Goal: Transaction & Acquisition: Purchase product/service

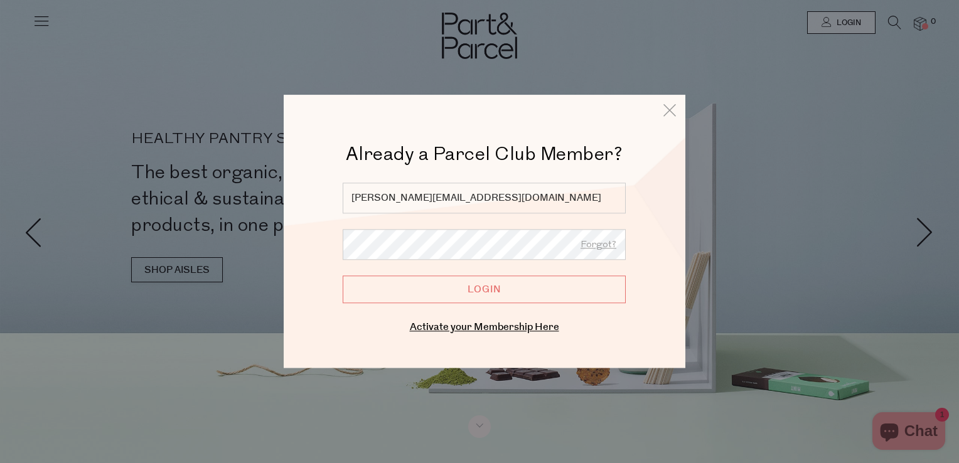
click at [432, 301] on input "Login" at bounding box center [484, 290] width 283 height 28
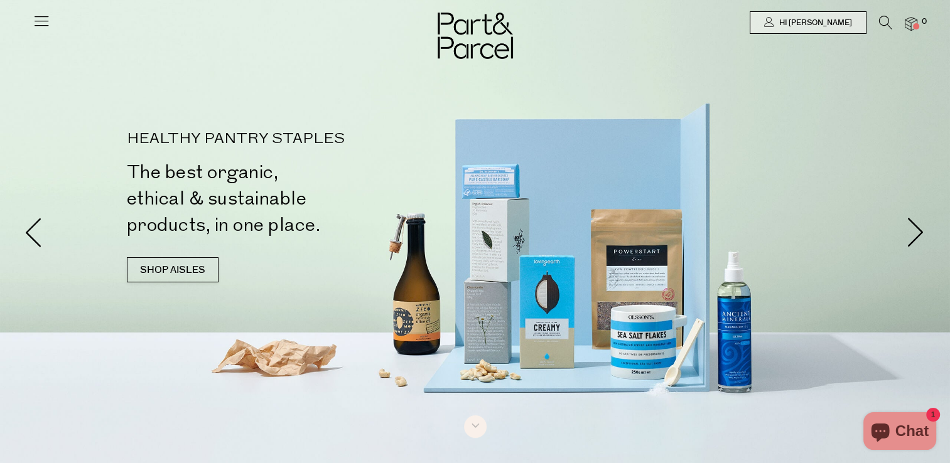
click at [33, 21] on icon at bounding box center [42, 21] width 18 height 18
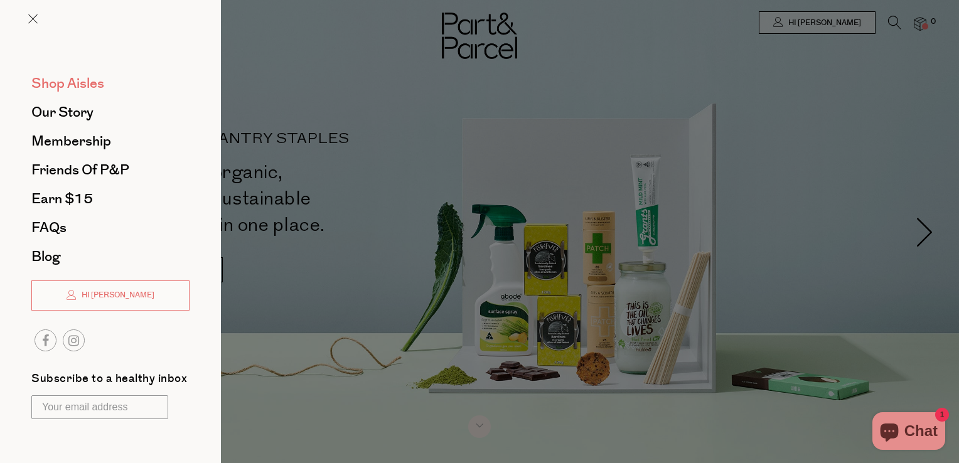
click at [73, 87] on span "Shop Aisles" at bounding box center [67, 83] width 73 height 20
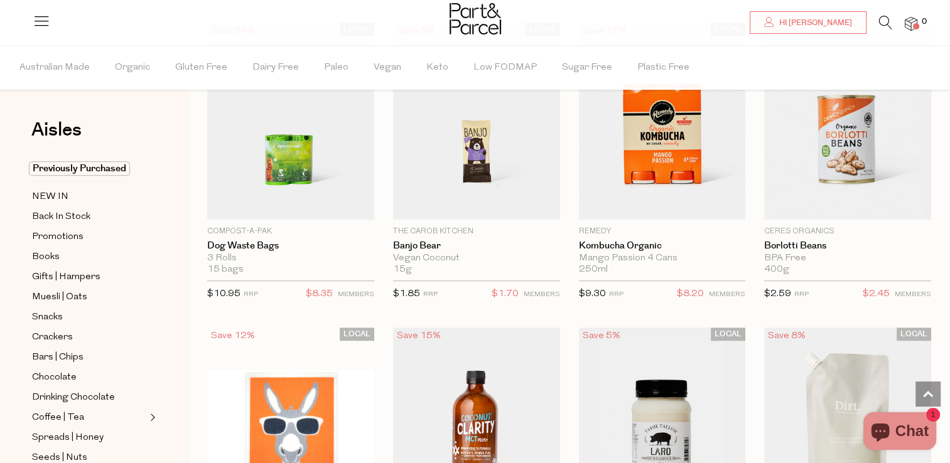
scroll to position [778, 0]
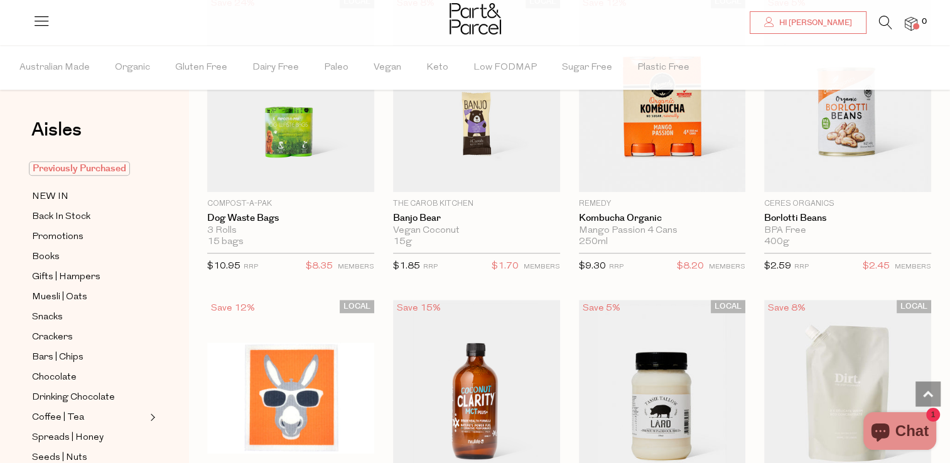
click at [97, 166] on span "Previously Purchased" at bounding box center [79, 168] width 101 height 14
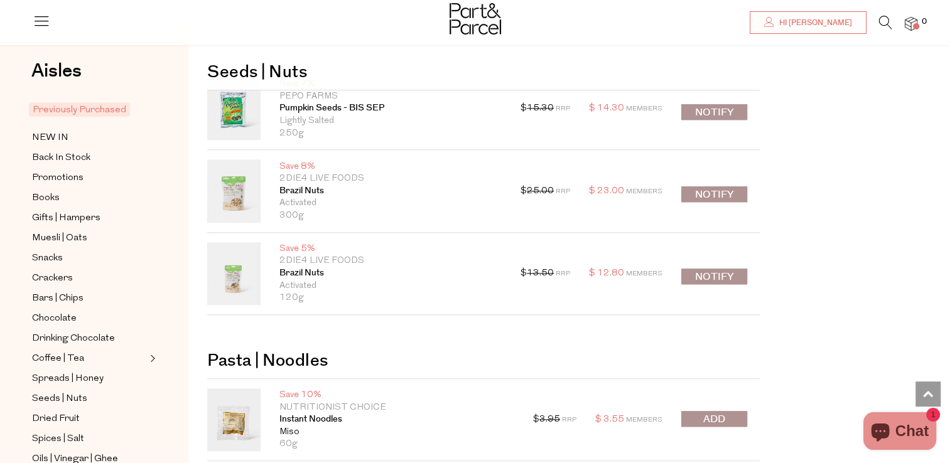
scroll to position [1205, 0]
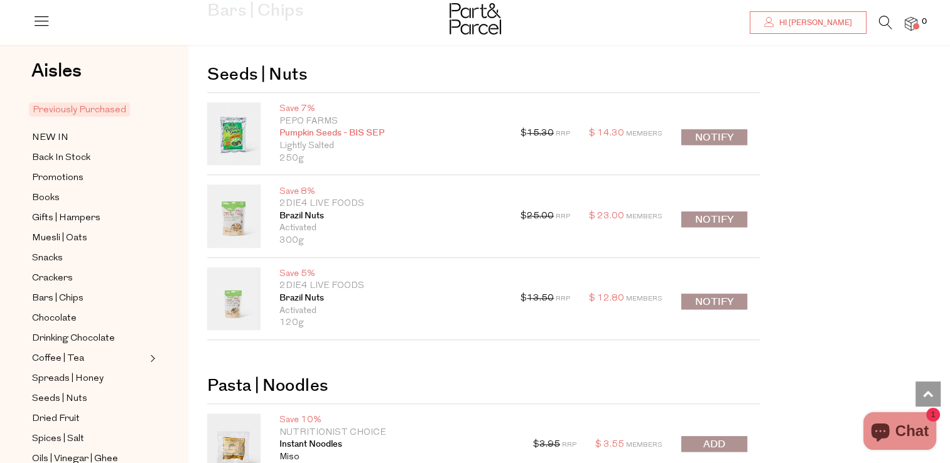
click at [311, 134] on link "Pumpkin Seeds - BIS SEP" at bounding box center [390, 133] width 222 height 13
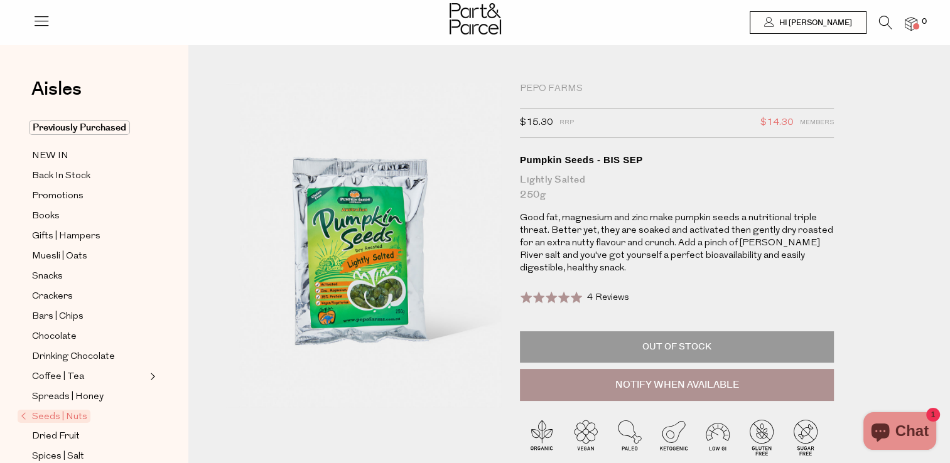
click at [545, 92] on div "Pepo Farms" at bounding box center [677, 89] width 314 height 13
click at [545, 87] on div "Pepo Farms" at bounding box center [677, 89] width 314 height 13
click at [559, 87] on div "Pepo Farms" at bounding box center [677, 89] width 314 height 13
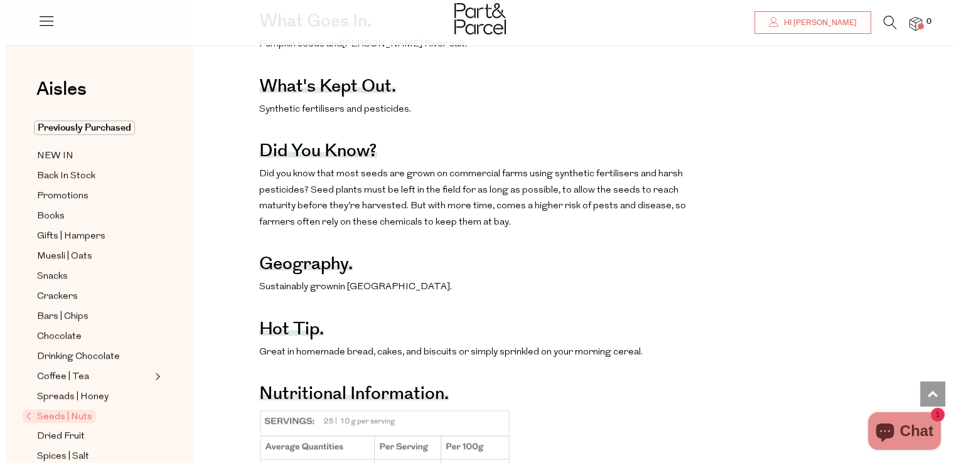
scroll to position [778, 0]
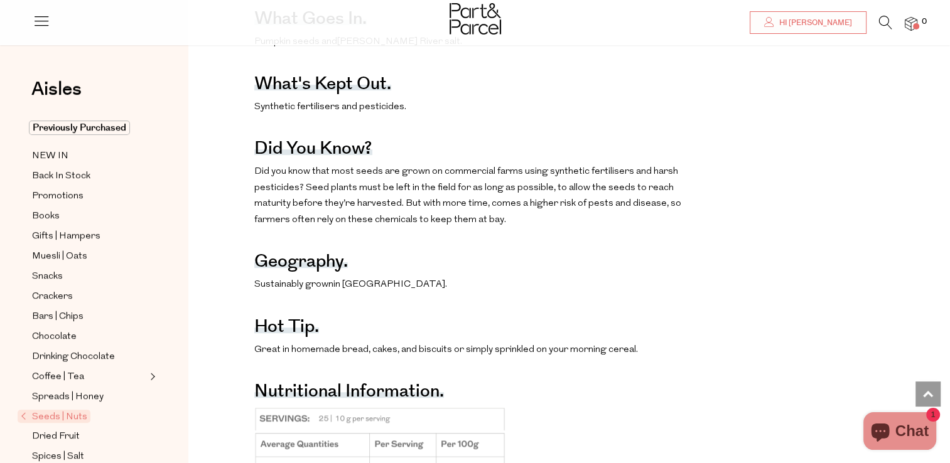
click at [884, 16] on icon at bounding box center [885, 23] width 13 height 14
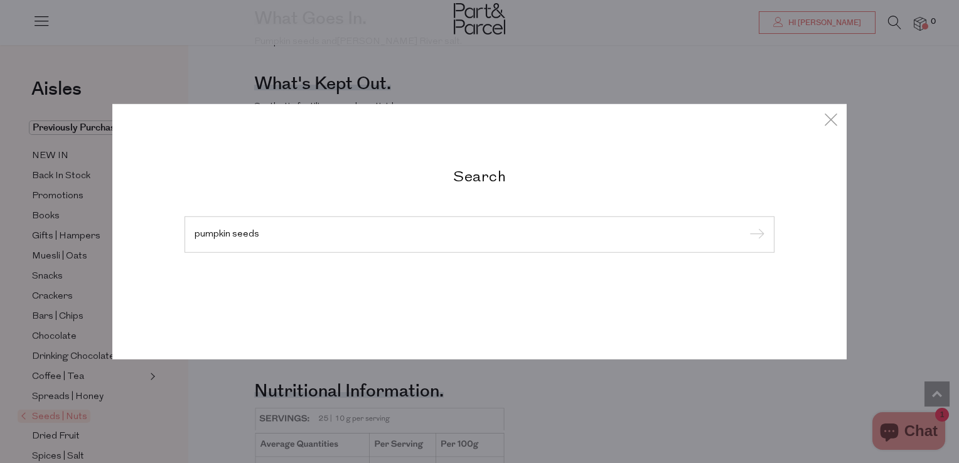
type input "pumpkin seeds"
click at [746, 226] on input "submit" at bounding box center [755, 235] width 19 height 19
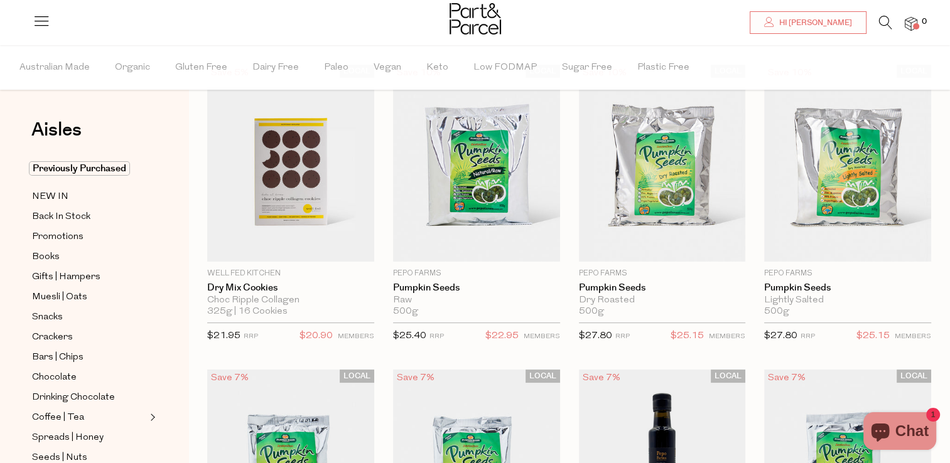
scroll to position [50, 0]
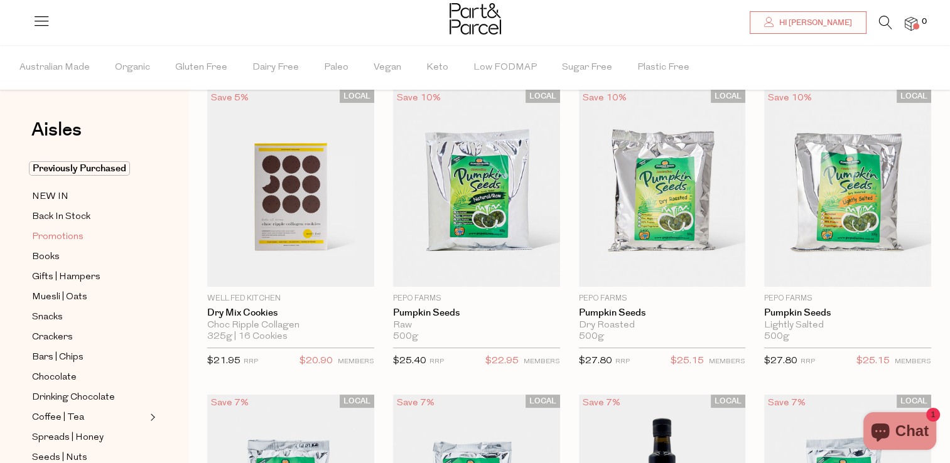
click at [47, 237] on span "Promotions" at bounding box center [57, 237] width 51 height 15
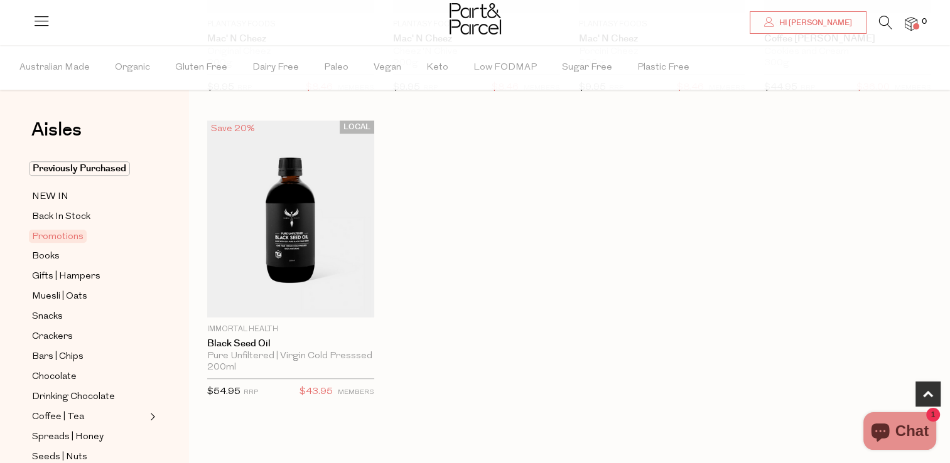
scroll to position [678, 0]
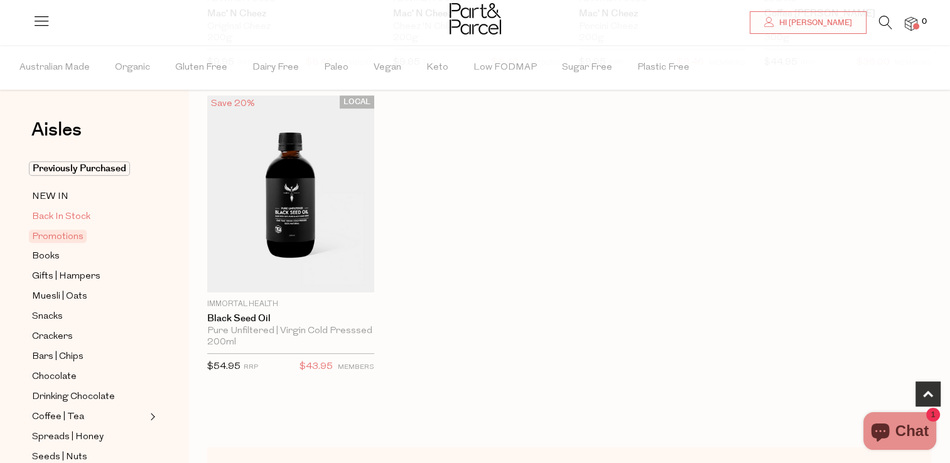
click at [68, 222] on span "Back In Stock" at bounding box center [61, 217] width 58 height 15
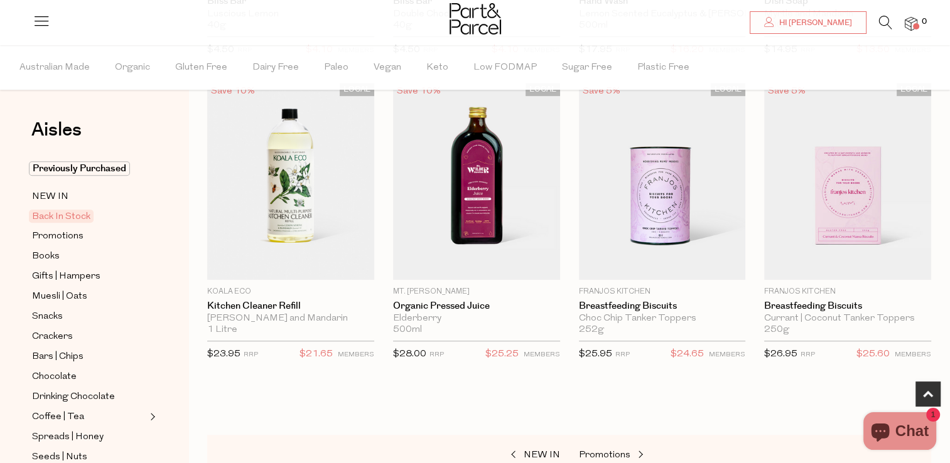
scroll to position [703, 0]
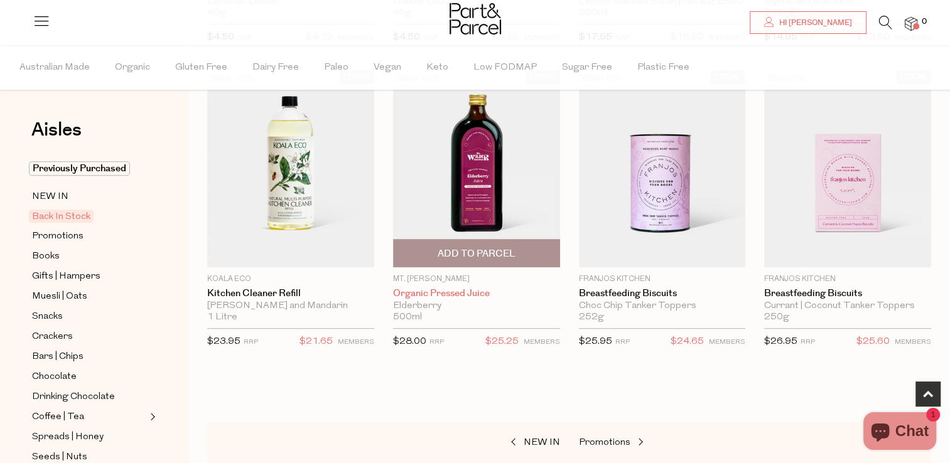
click at [446, 291] on link "Organic Pressed Juice" at bounding box center [476, 293] width 167 height 11
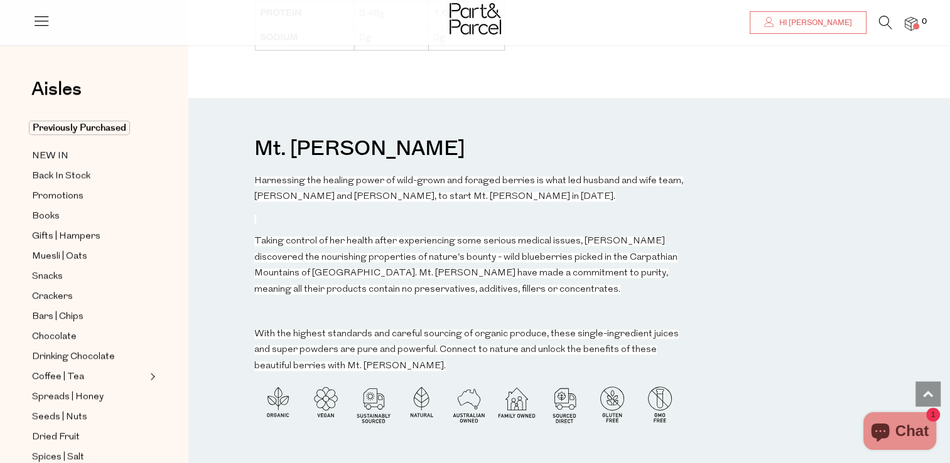
scroll to position [1280, 0]
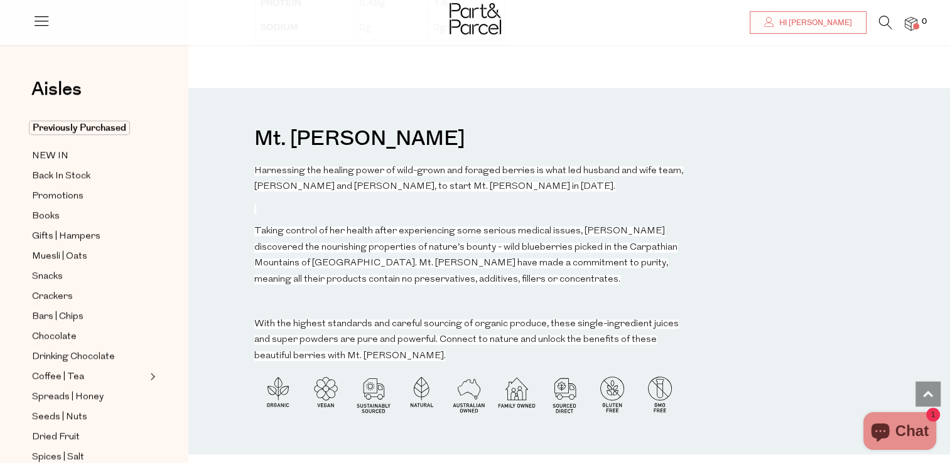
click at [0, 344] on html "Ready to stock up Jane? Close No items in your parcel. Loading Parcel Savings $…" at bounding box center [475, 194] width 950 height 2948
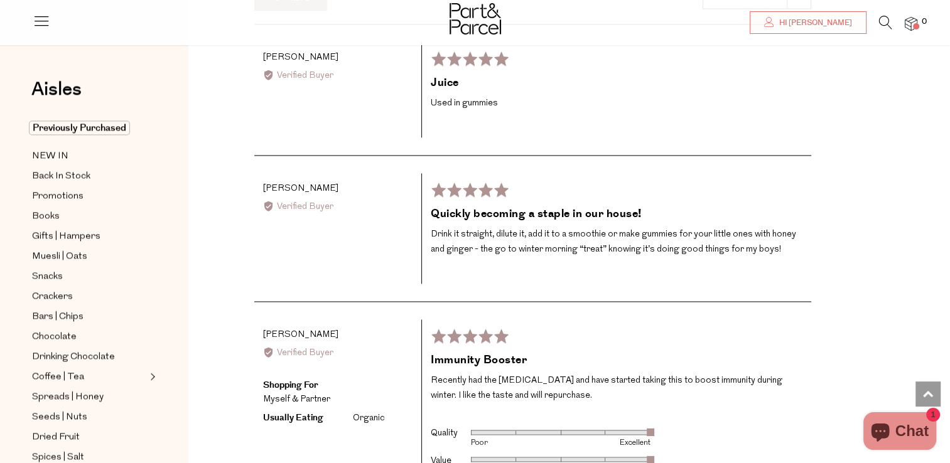
scroll to position [2010, 0]
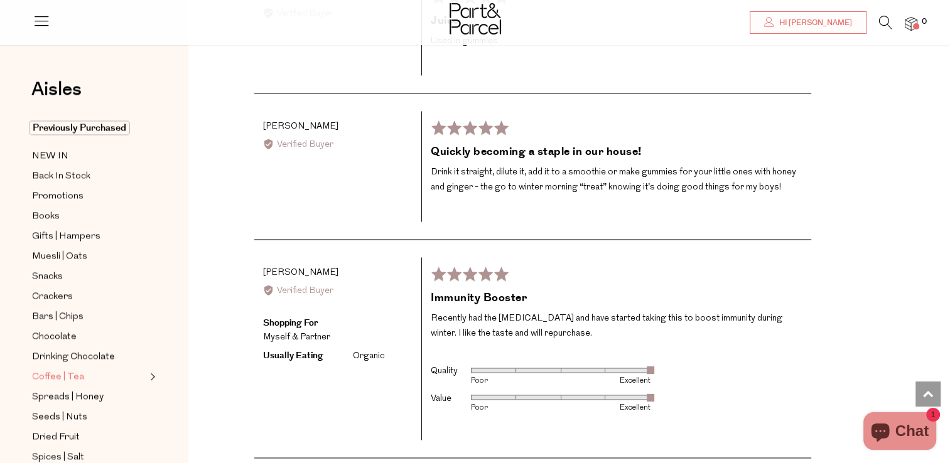
click at [138, 375] on link "Coffee | Tea" at bounding box center [89, 377] width 114 height 16
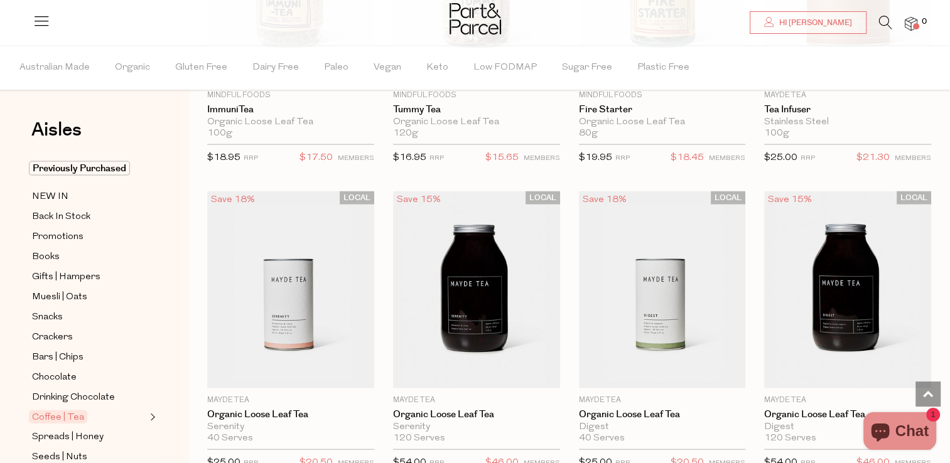
scroll to position [2786, 0]
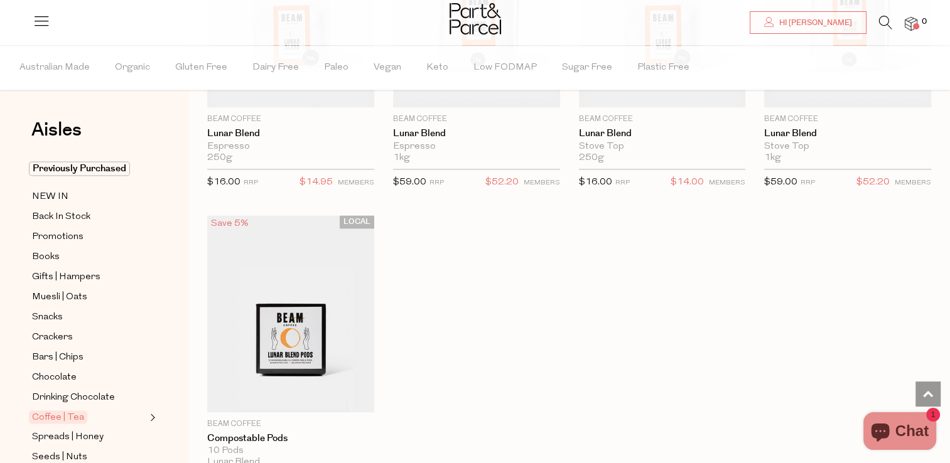
scroll to position [6677, 0]
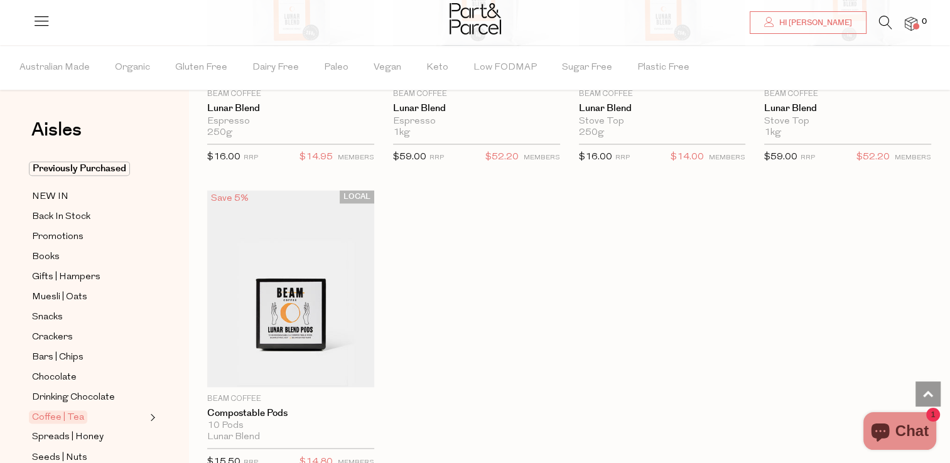
click at [884, 23] on icon at bounding box center [885, 23] width 13 height 14
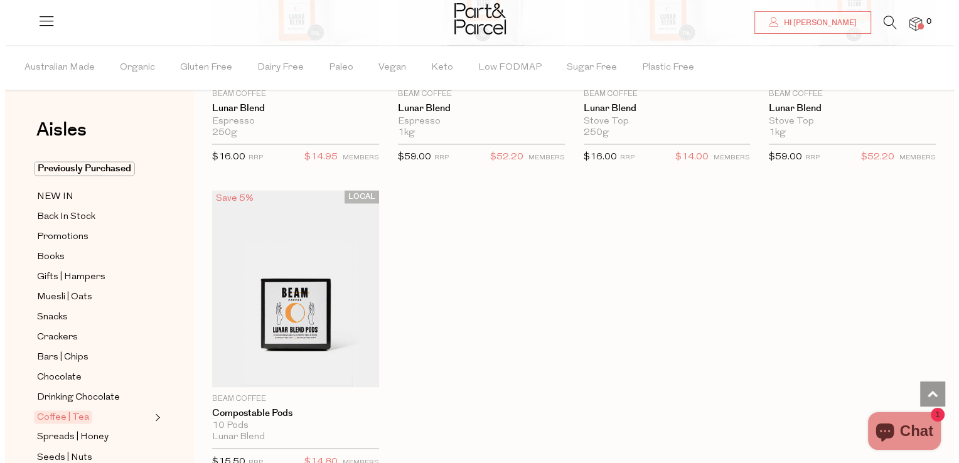
scroll to position [6736, 0]
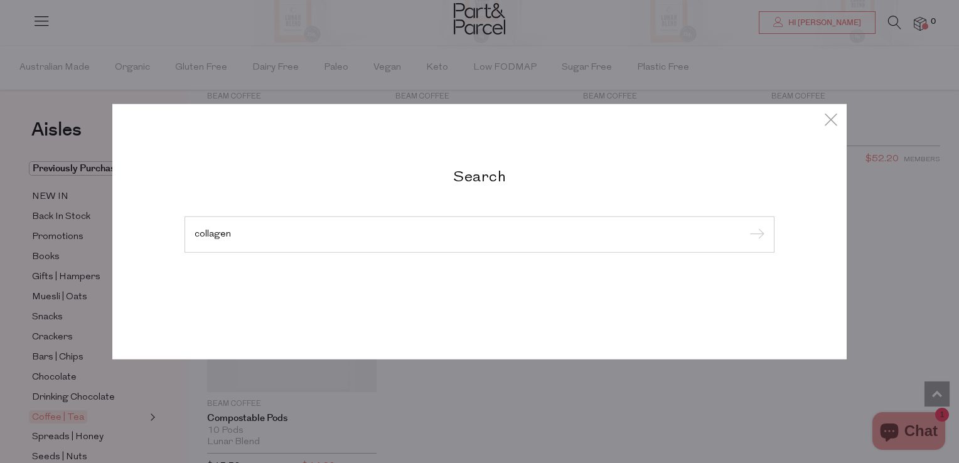
type input "collagen"
click at [746, 226] on input "submit" at bounding box center [755, 235] width 19 height 19
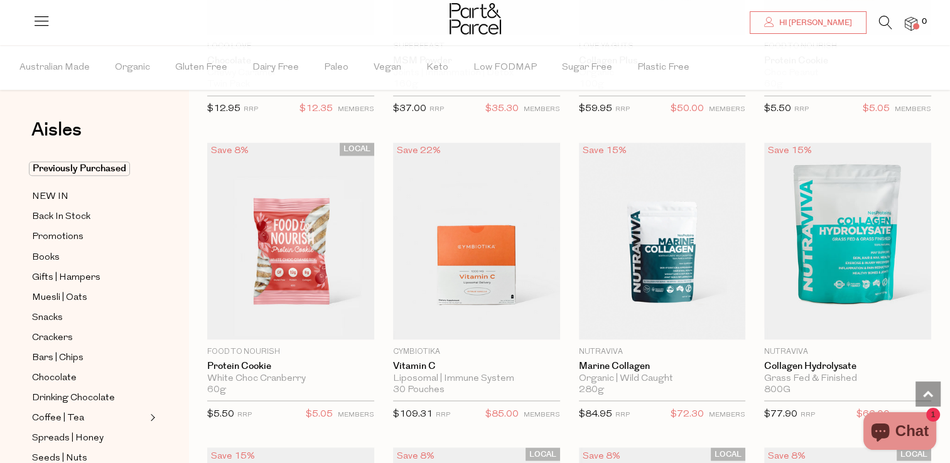
scroll to position [2159, 0]
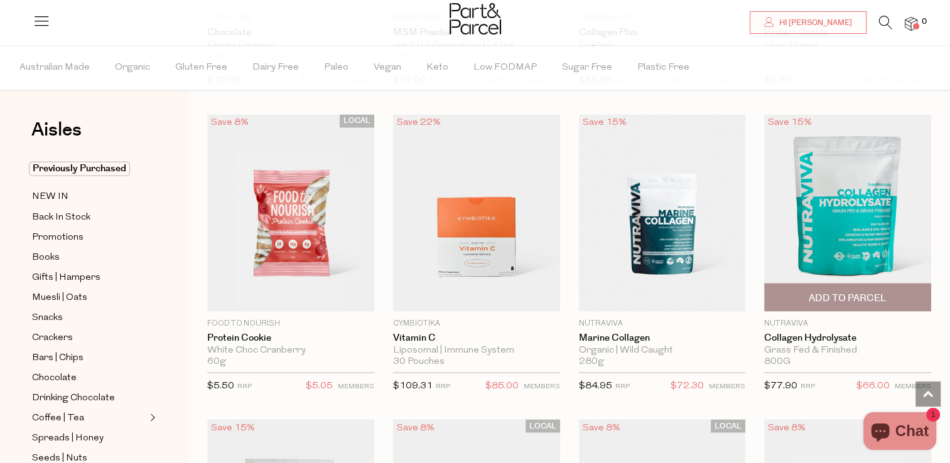
click at [868, 294] on span "Add To Parcel" at bounding box center [847, 297] width 78 height 13
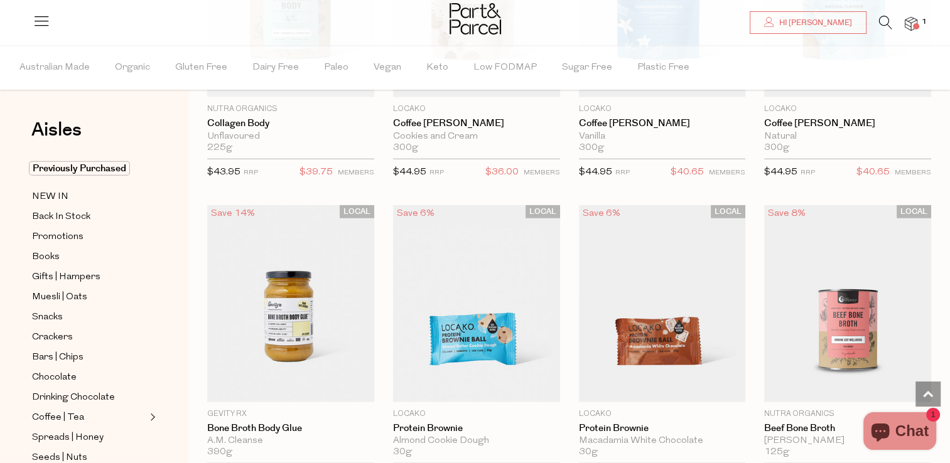
scroll to position [3288, 0]
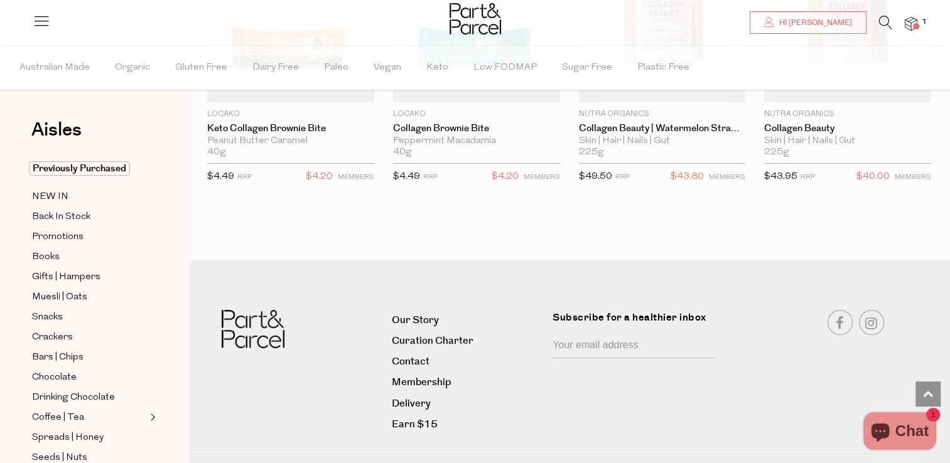
scroll to position [4517, 0]
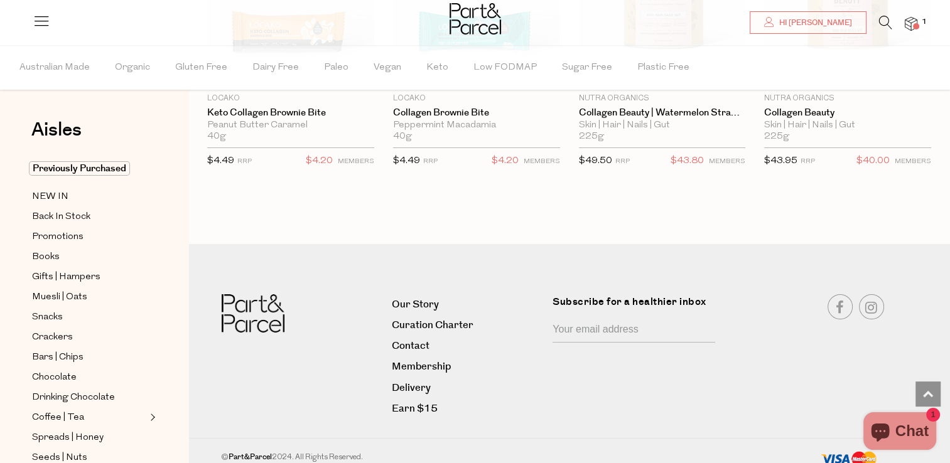
click at [880, 14] on div at bounding box center [475, 20] width 950 height 41
click at [881, 19] on icon at bounding box center [885, 23] width 13 height 14
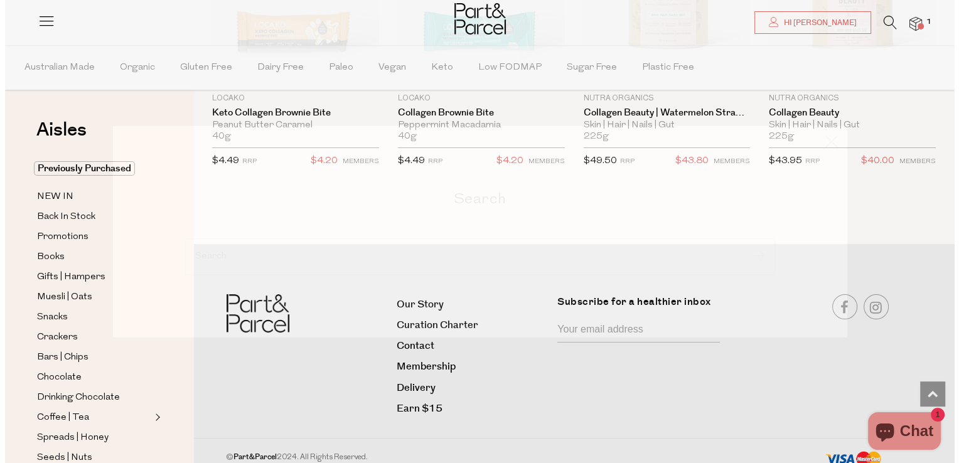
scroll to position [4556, 0]
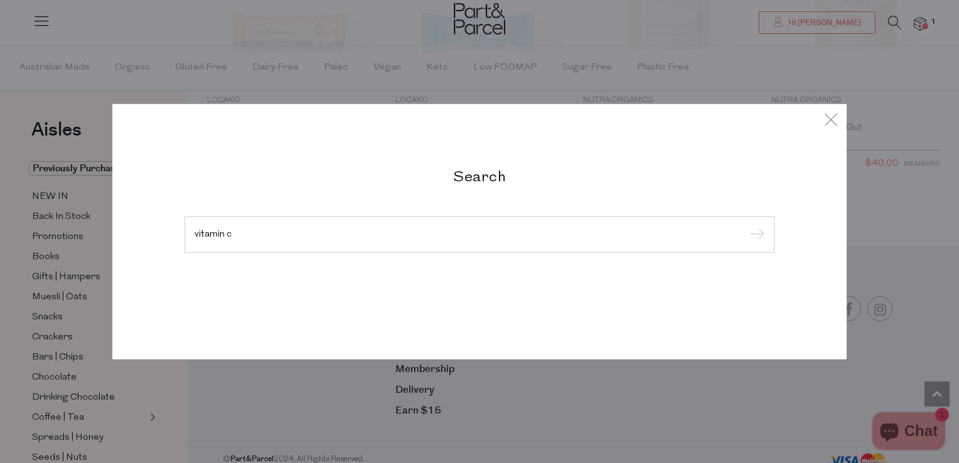
type input "vitamin c"
click at [746, 226] on input "submit" at bounding box center [755, 235] width 19 height 19
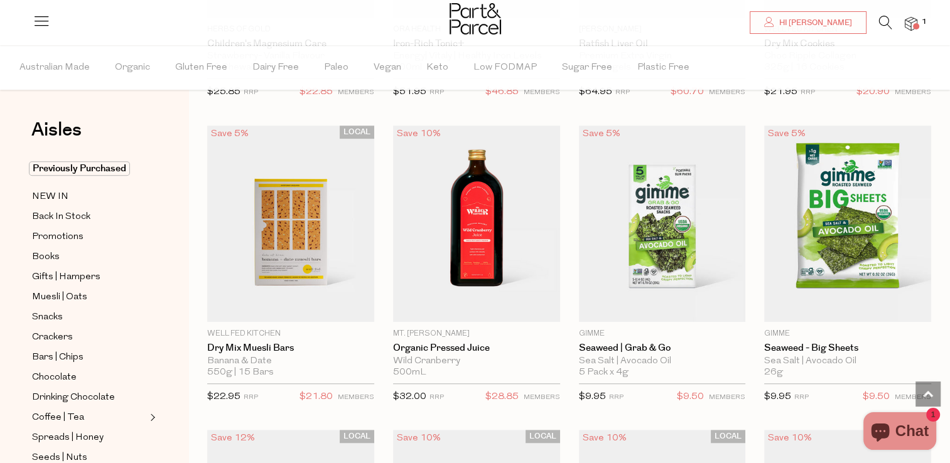
scroll to position [954, 0]
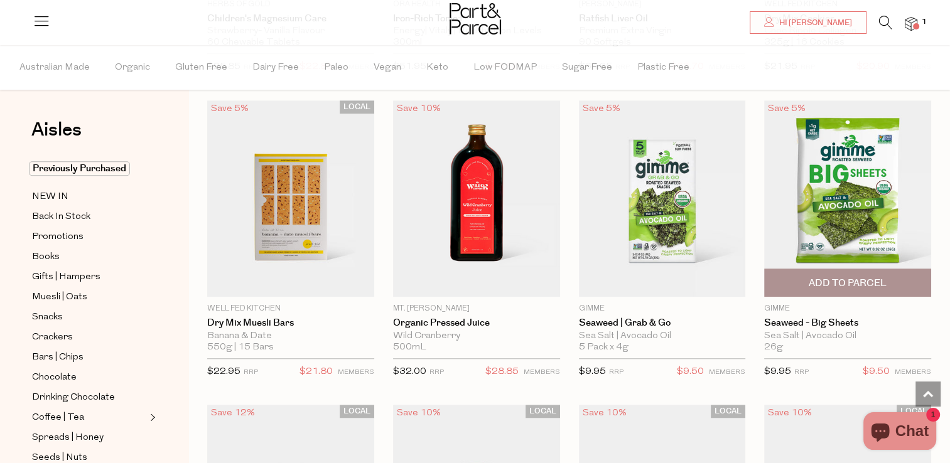
click at [821, 277] on span "Add To Parcel" at bounding box center [847, 283] width 78 height 13
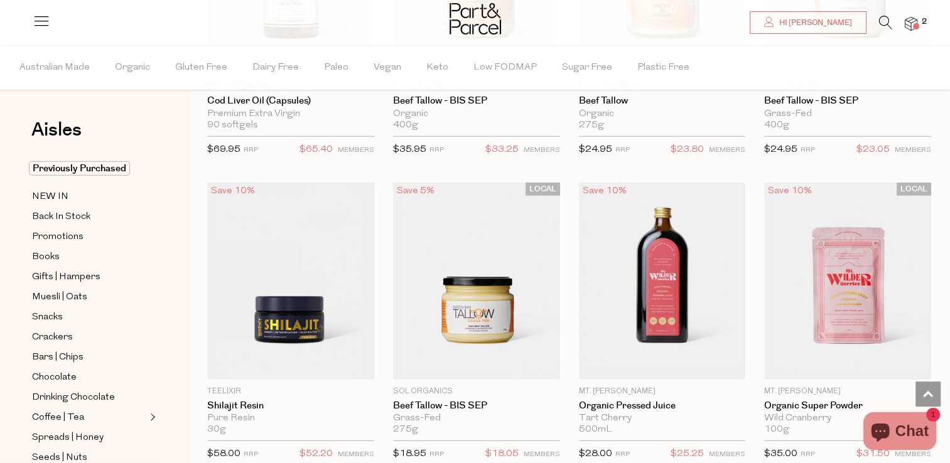
scroll to position [3364, 0]
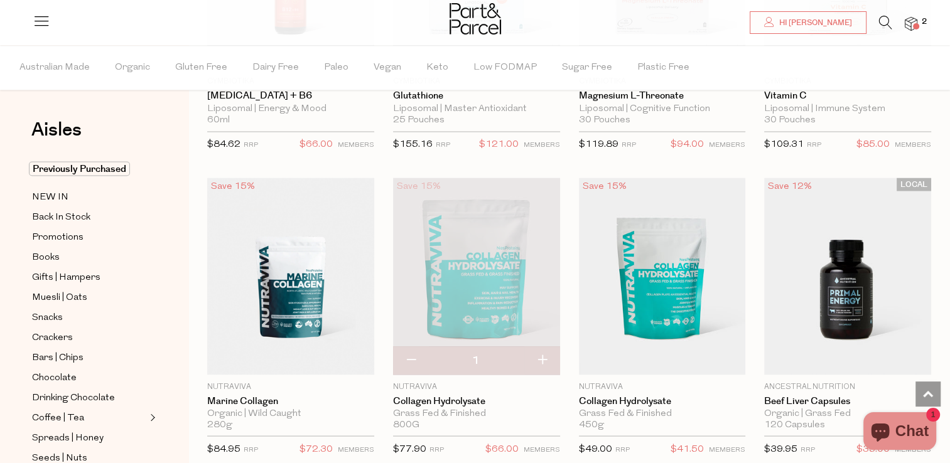
scroll to position [6978, 0]
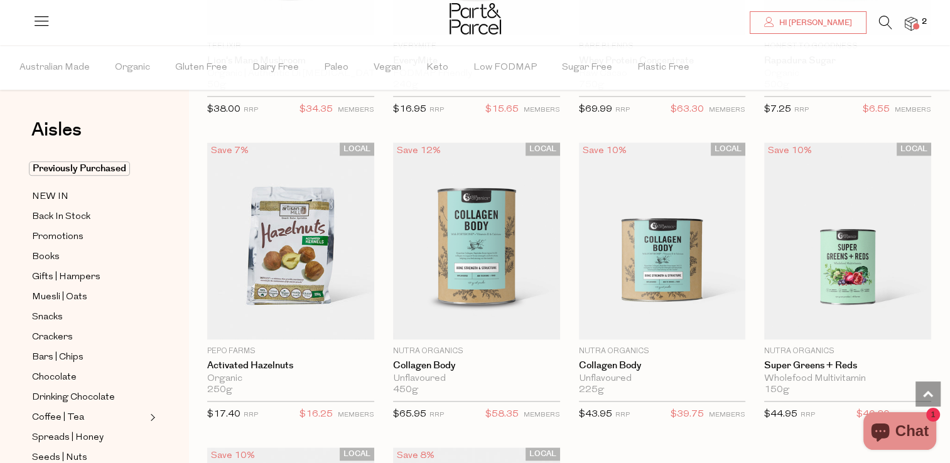
scroll to position [10970, 0]
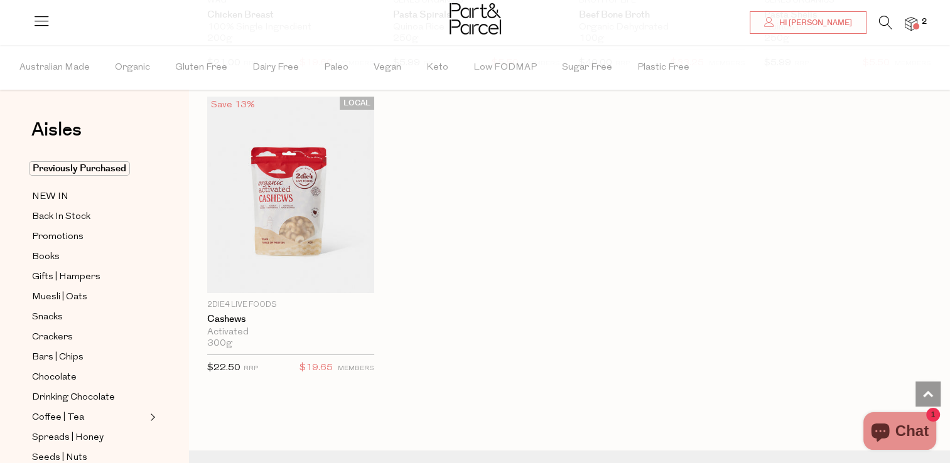
scroll to position [13781, 0]
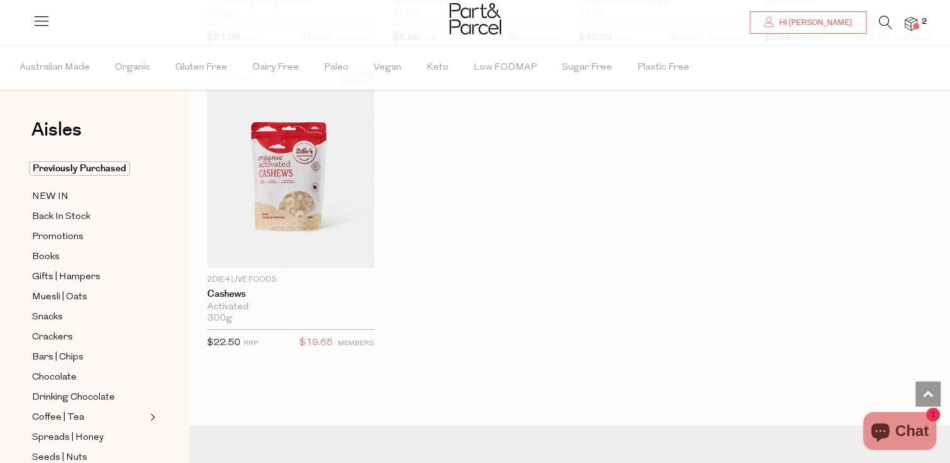
click at [469, 31] on img at bounding box center [474, 18] width 51 height 31
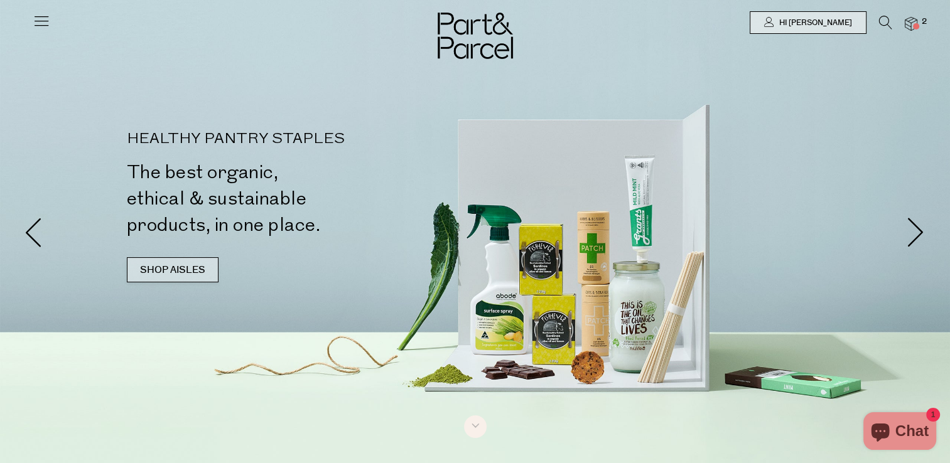
click at [148, 279] on link "SHOP AISLES" at bounding box center [173, 269] width 92 height 25
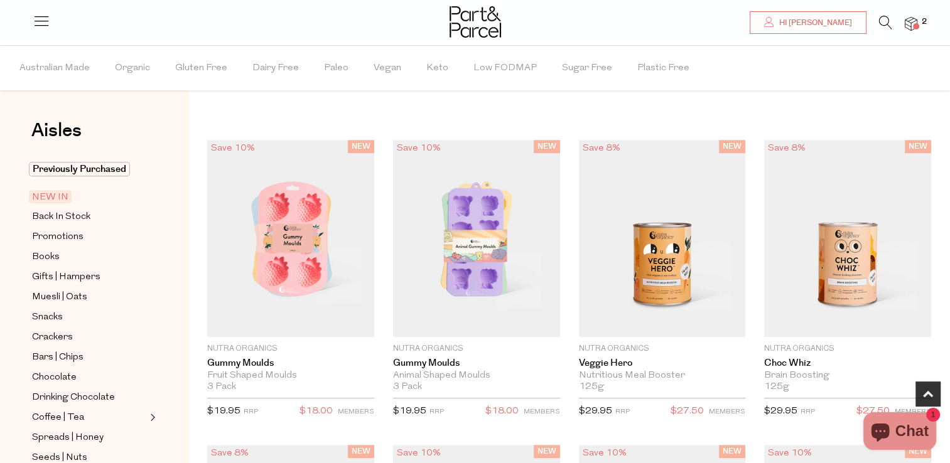
scroll to position [680, 0]
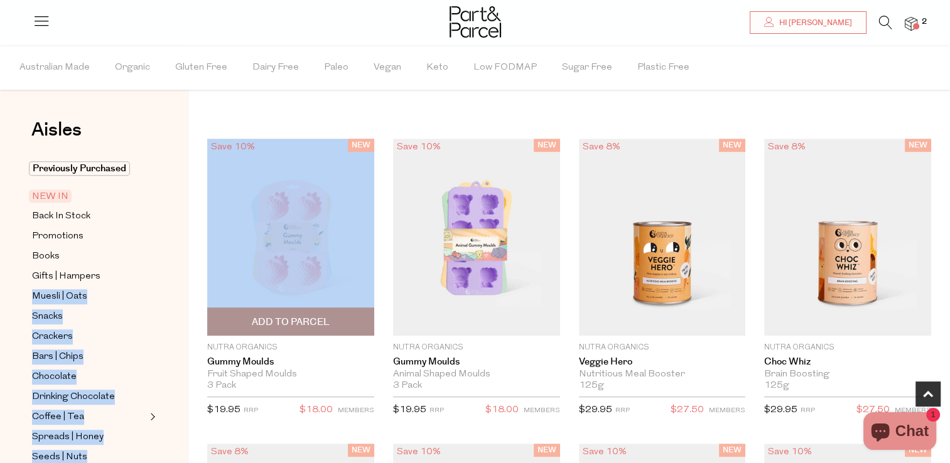
drag, startPoint x: 148, startPoint y: 272, endPoint x: 199, endPoint y: 210, distance: 80.8
click at [199, 210] on div "NEW Save 10% 1 Add To Parcel Nutra Organics Gummy Moulds Fruit Shaped Moulds 3 …" at bounding box center [281, 282] width 186 height 286
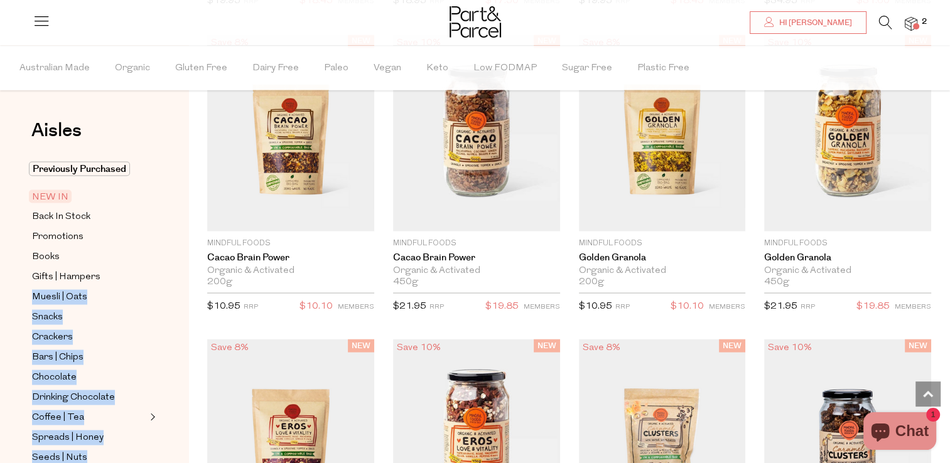
scroll to position [2311, 0]
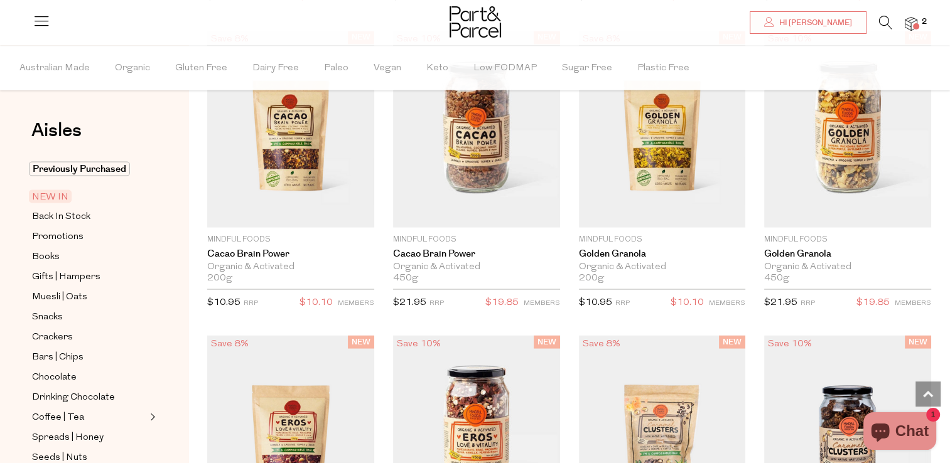
click at [119, 112] on div "Aisles Clear Previously Purchased NEW IN Back In Stock Promotions Books Gifts |…" at bounding box center [94, 254] width 188 height 418
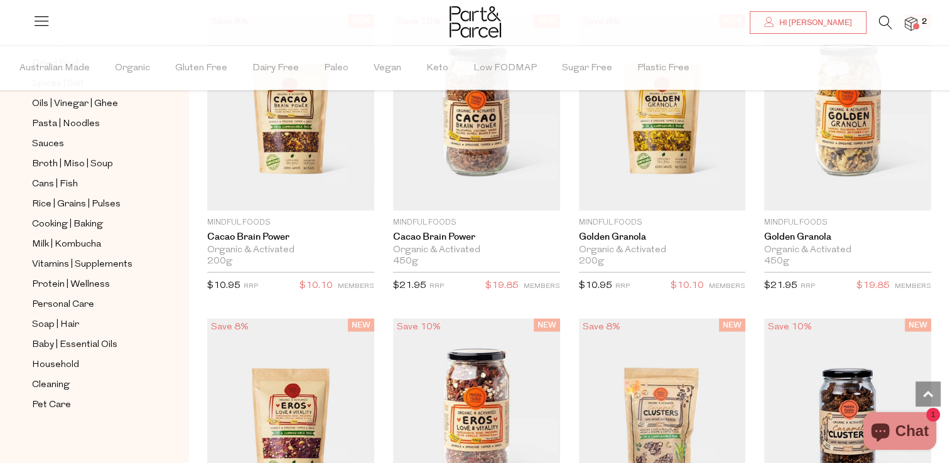
scroll to position [2336, 0]
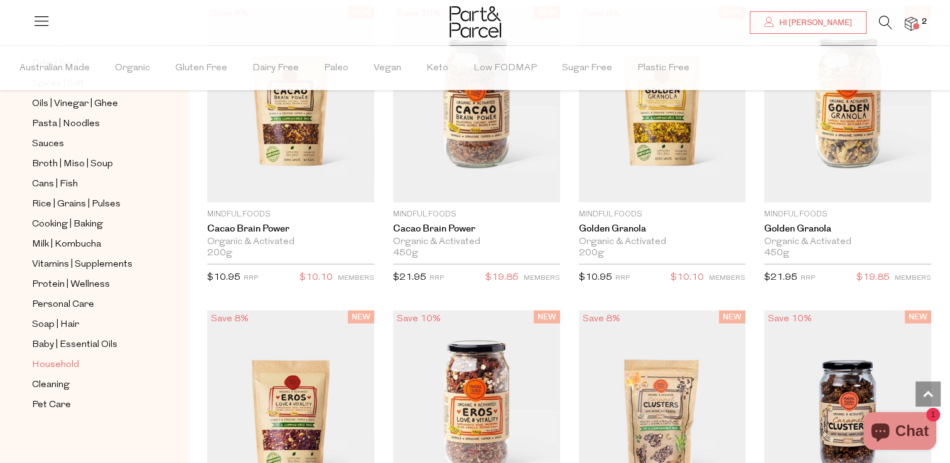
click at [45, 365] on span "Household" at bounding box center [55, 364] width 47 height 15
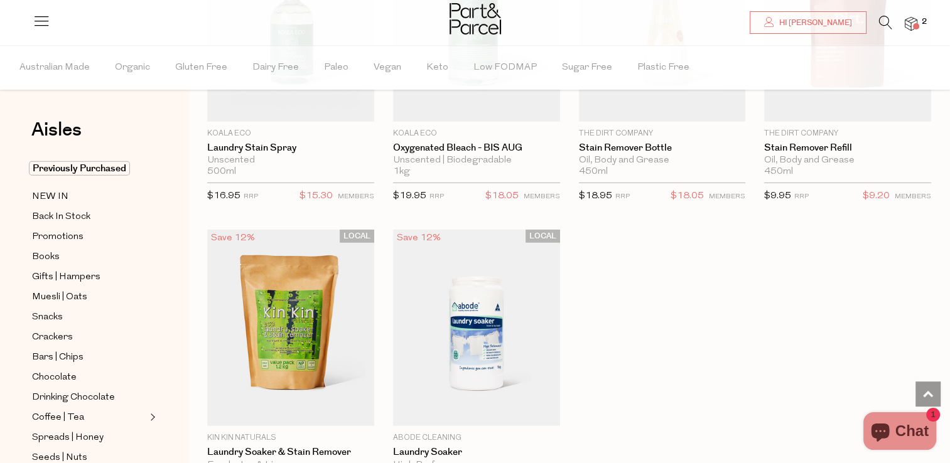
scroll to position [3615, 0]
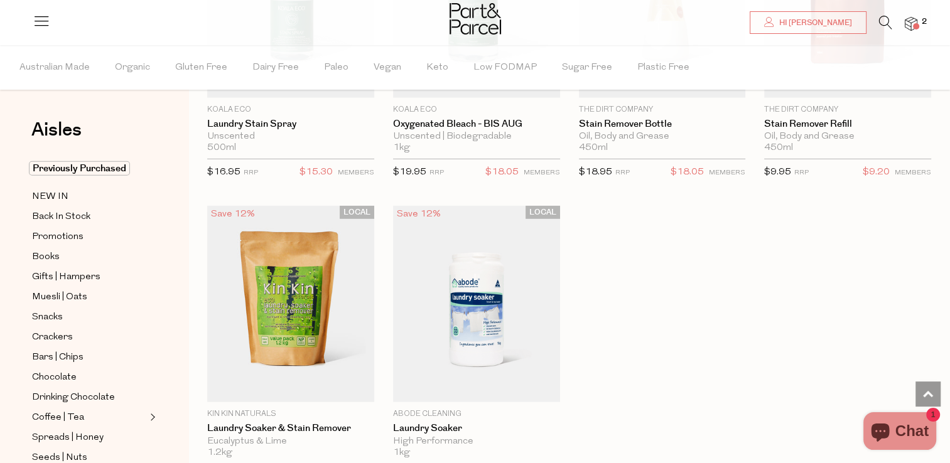
click at [171, 267] on div "Aisles Clear Previously Purchased NEW IN Back In Stock Promotions Books Gifts |…" at bounding box center [94, 254] width 188 height 418
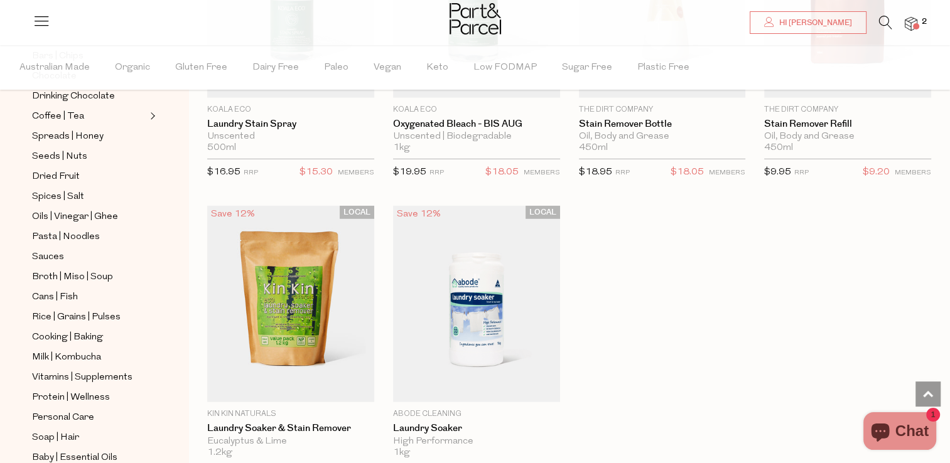
scroll to position [370, 0]
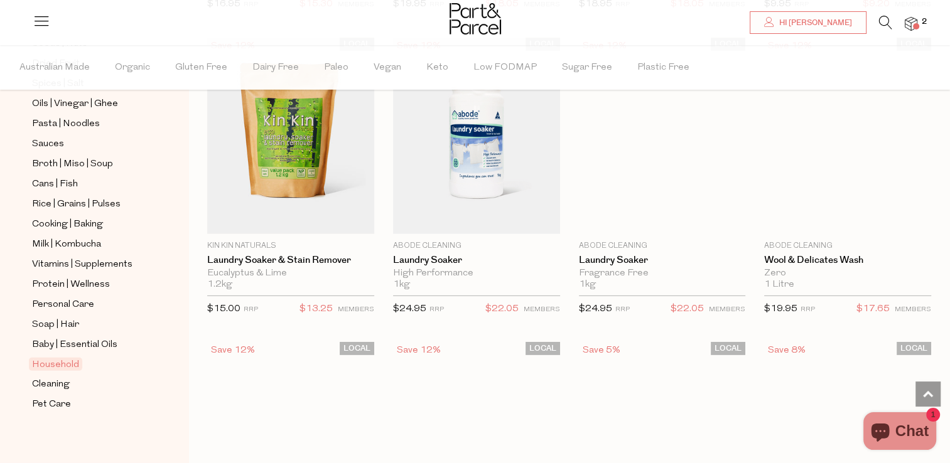
scroll to position [3841, 0]
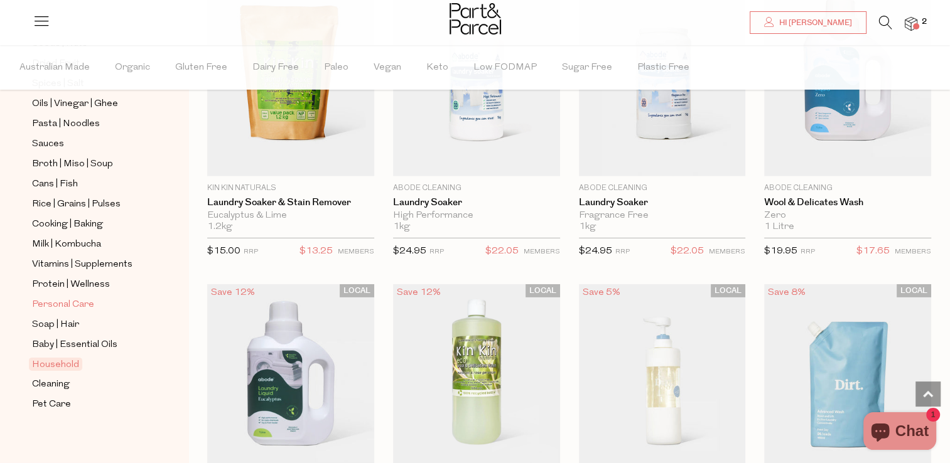
click at [70, 300] on span "Personal Care" at bounding box center [63, 304] width 62 height 15
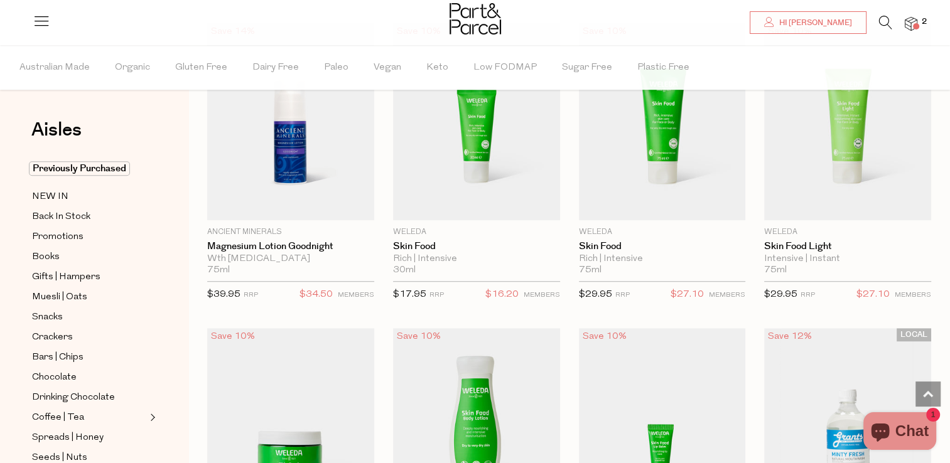
scroll to position [728, 0]
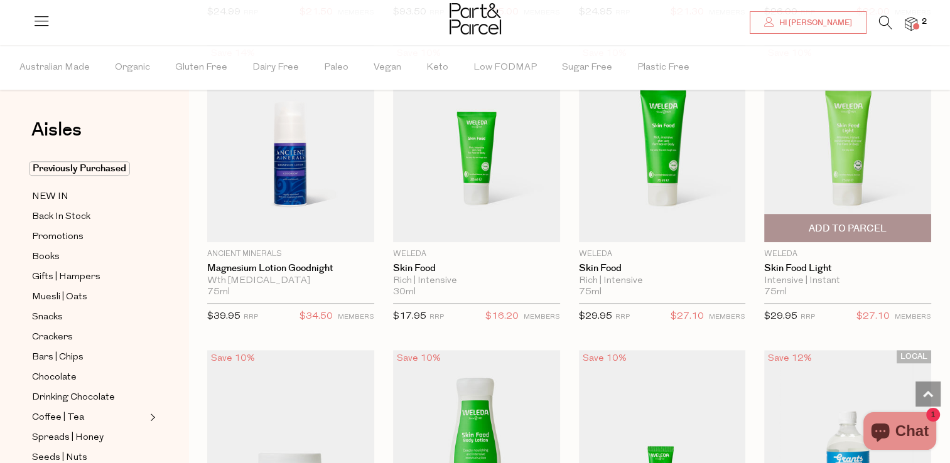
click at [809, 159] on img at bounding box center [847, 143] width 167 height 197
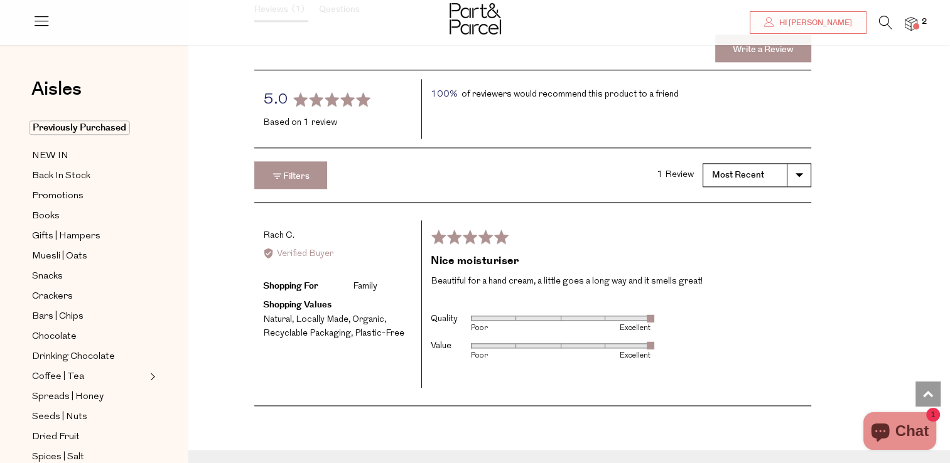
scroll to position [1581, 0]
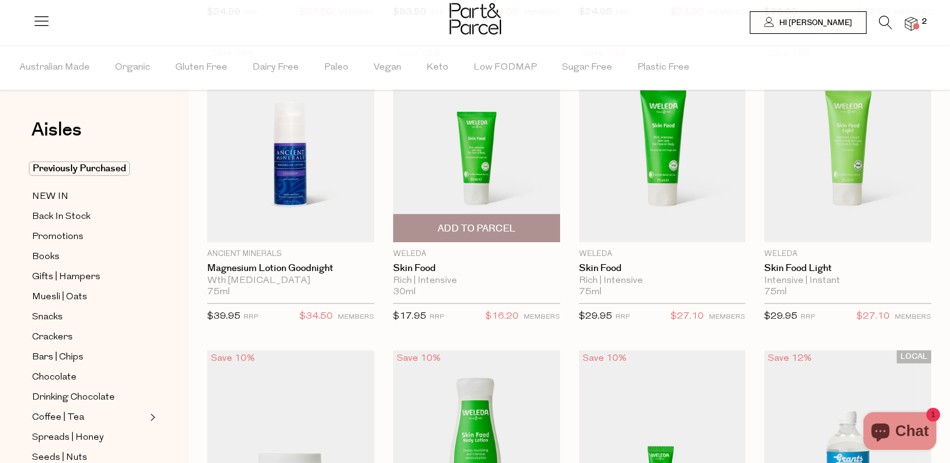
click at [444, 157] on img at bounding box center [476, 143] width 167 height 197
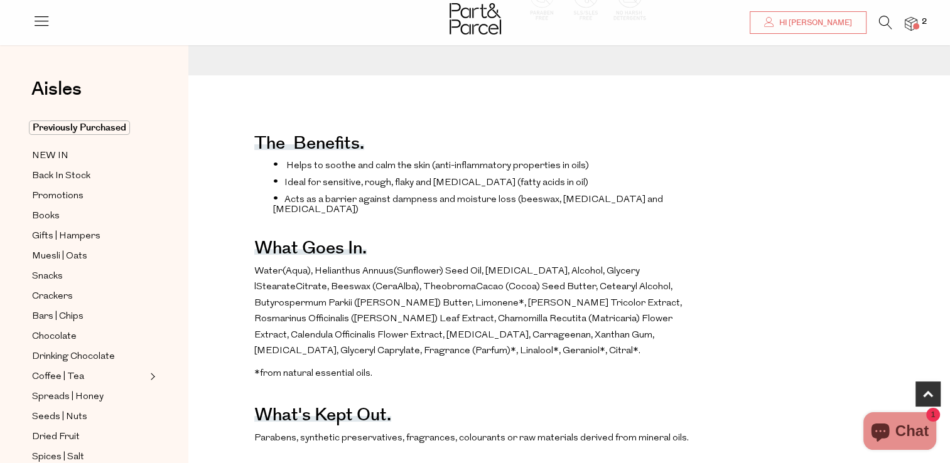
scroll to position [452, 0]
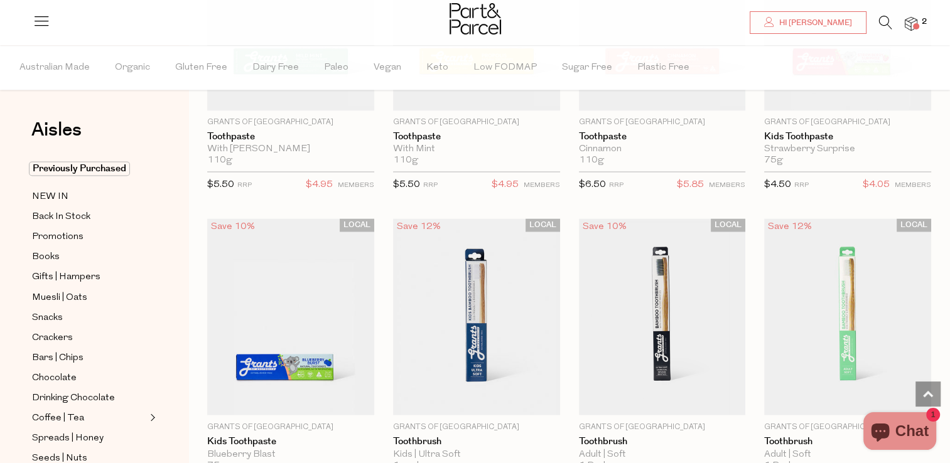
scroll to position [2159, 0]
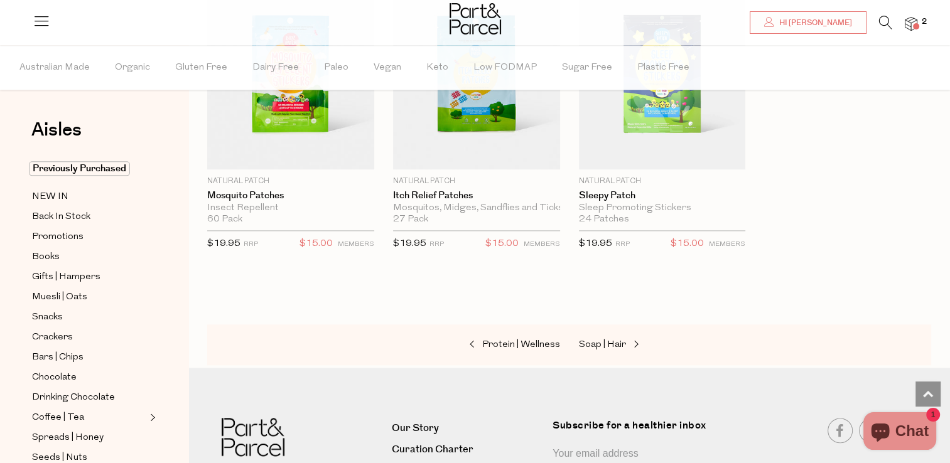
scroll to position [6301, 0]
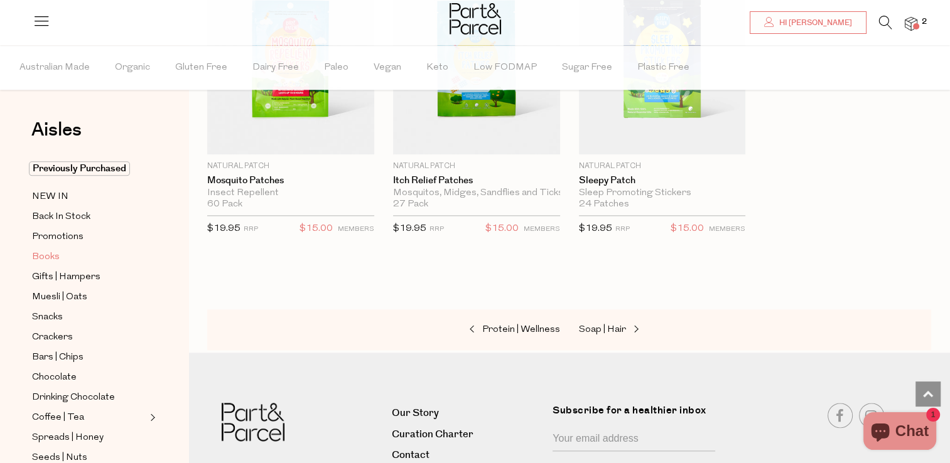
click at [53, 260] on span "Books" at bounding box center [46, 257] width 28 height 15
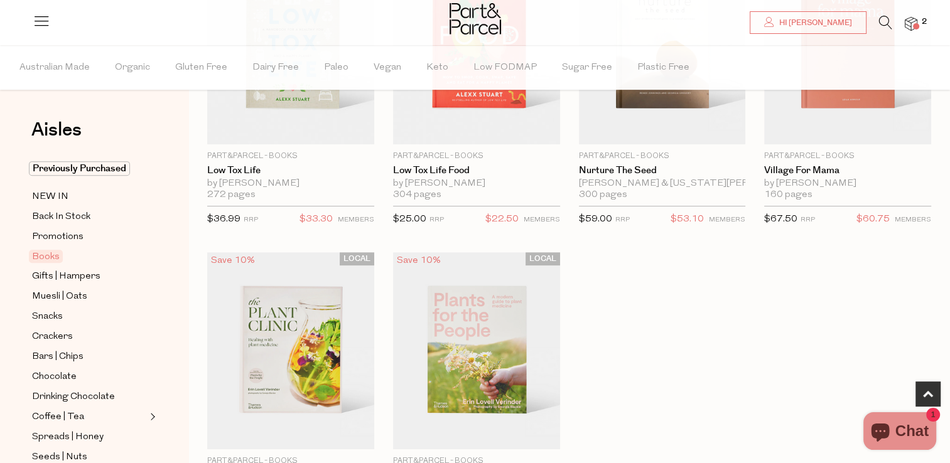
scroll to position [527, 0]
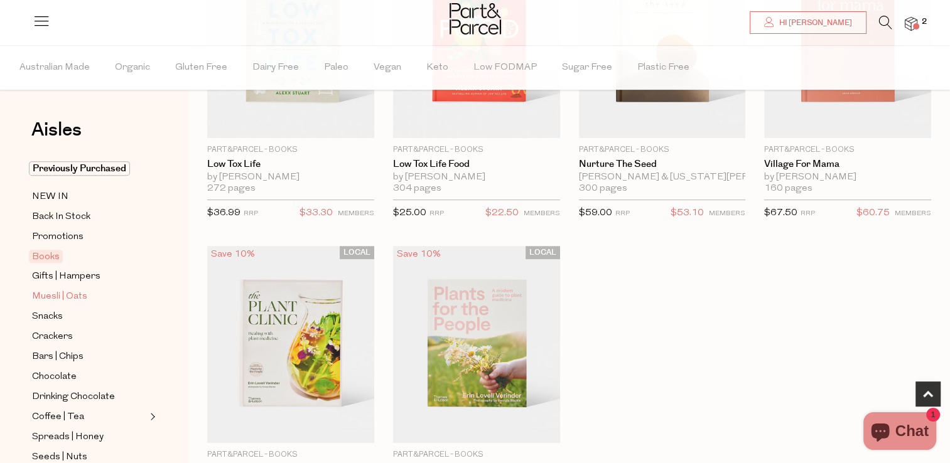
click at [63, 302] on span "Muesli | Oats" at bounding box center [59, 296] width 55 height 15
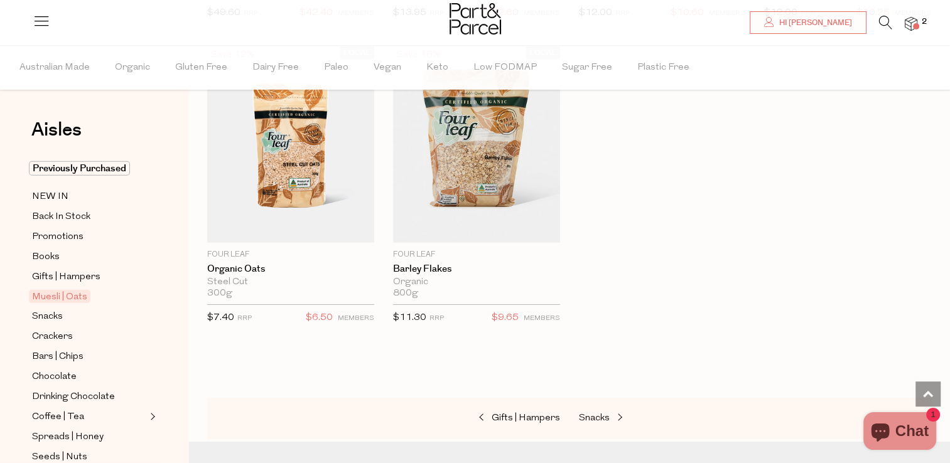
scroll to position [3790, 0]
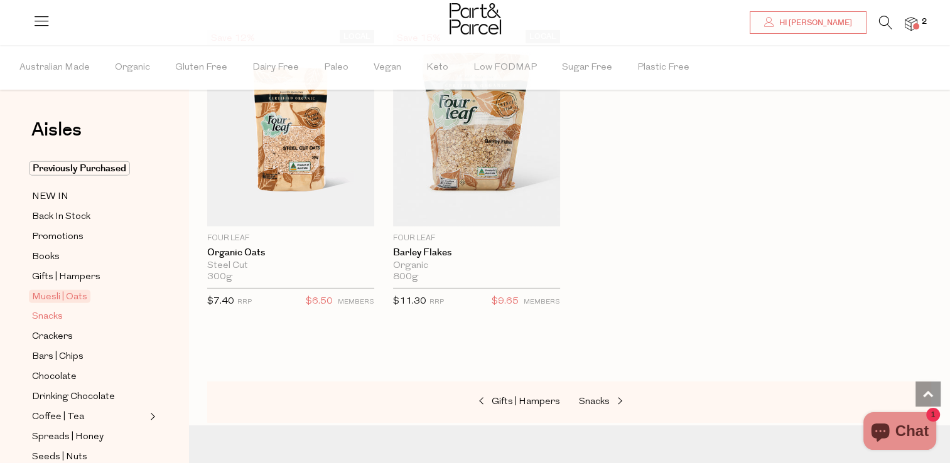
click at [49, 310] on span "Snacks" at bounding box center [47, 316] width 31 height 15
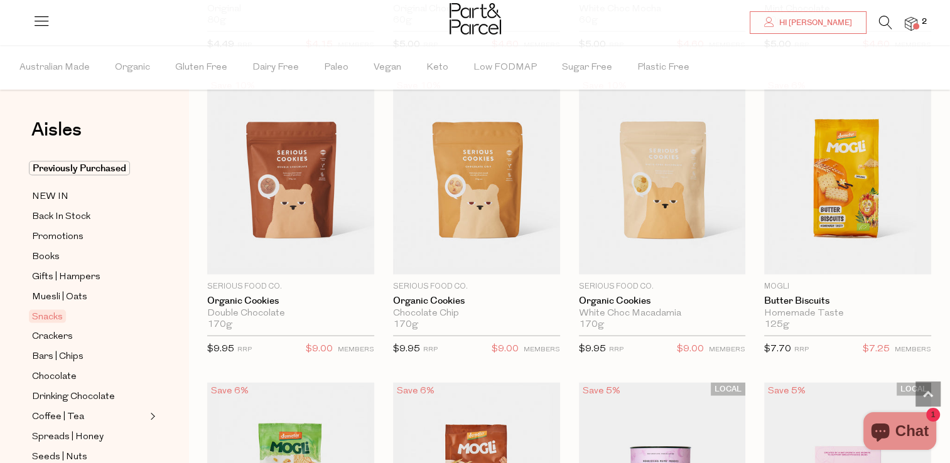
scroll to position [2535, 0]
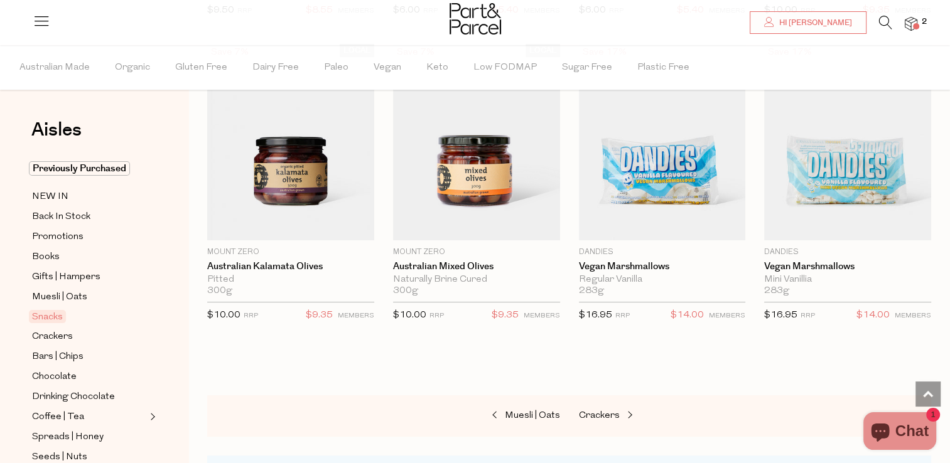
scroll to position [5020, 0]
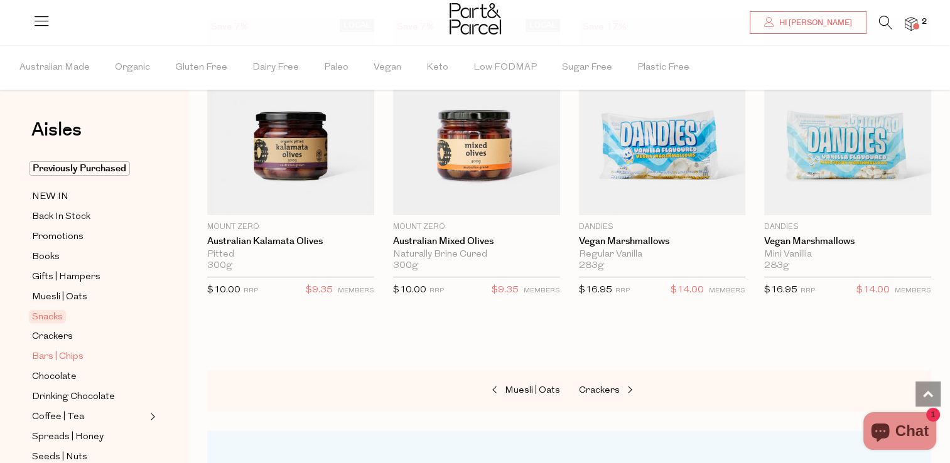
click at [47, 354] on span "Bars | Chips" at bounding box center [57, 357] width 51 height 15
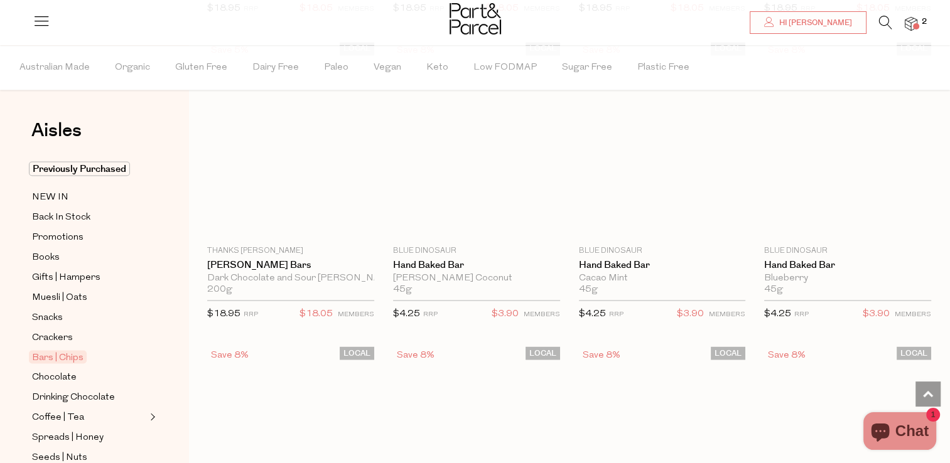
scroll to position [2259, 0]
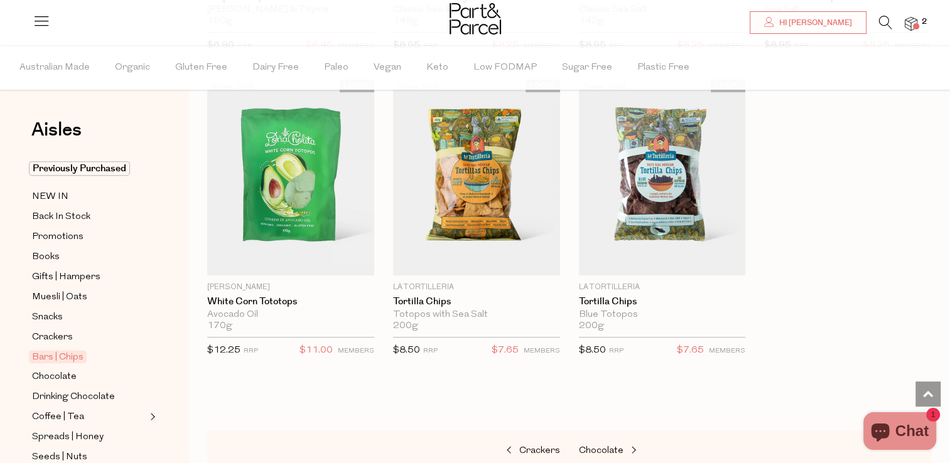
scroll to position [5272, 0]
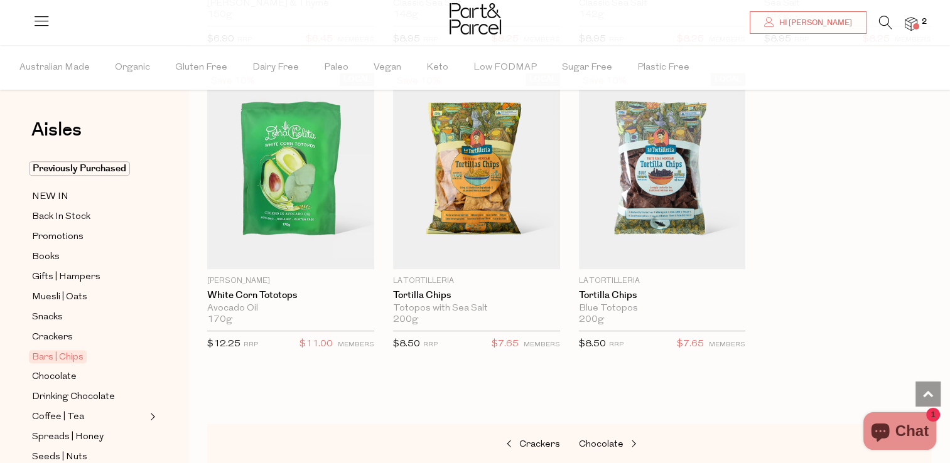
click at [129, 362] on link "Bars | Chips" at bounding box center [89, 357] width 114 height 15
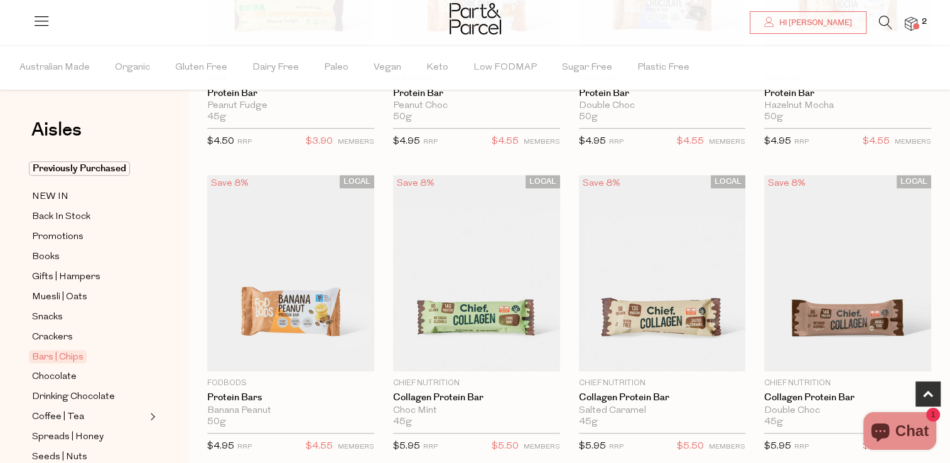
scroll to position [911, 0]
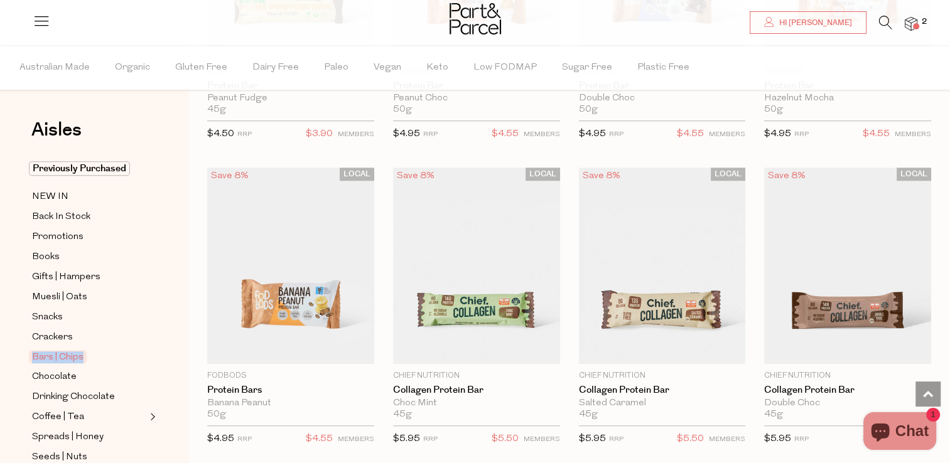
click at [176, 342] on div "Aisles Clear Previously Purchased NEW IN Back In Stock Promotions Books Gifts |…" at bounding box center [94, 254] width 188 height 418
click at [171, 259] on div "Aisles Clear Previously Purchased NEW IN Back In Stock Promotions Books Gifts |…" at bounding box center [94, 254] width 188 height 418
drag, startPoint x: 171, startPoint y: 259, endPoint x: 177, endPoint y: 213, distance: 46.2
click at [177, 213] on div "Aisles Clear Previously Purchased NEW IN Back In Stock Promotions Books Gifts |…" at bounding box center [94, 254] width 188 height 418
drag, startPoint x: 177, startPoint y: 213, endPoint x: 177, endPoint y: 192, distance: 20.7
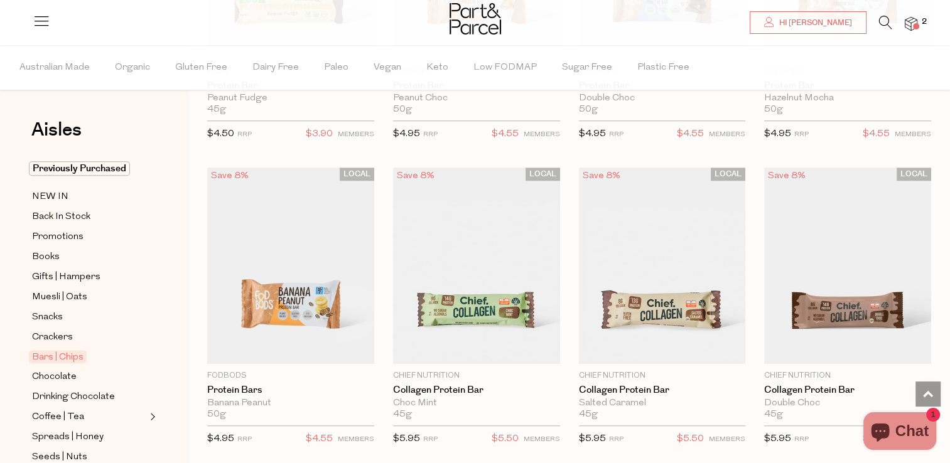
click at [177, 192] on div "Aisles Clear Previously Purchased NEW IN Back In Stock Promotions Books Gifts |…" at bounding box center [94, 254] width 188 height 418
drag, startPoint x: 177, startPoint y: 192, endPoint x: 140, endPoint y: 113, distance: 87.3
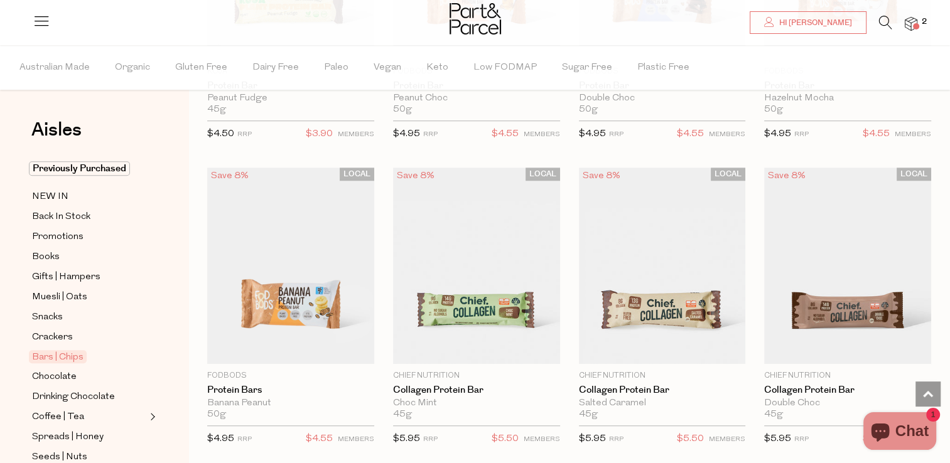
click at [140, 113] on div "Aisles Clear Previously Purchased NEW IN Back In Stock Promotions Books Gifts |…" at bounding box center [94, 254] width 188 height 418
drag, startPoint x: 140, startPoint y: 113, endPoint x: 140, endPoint y: 185, distance: 71.5
click at [140, 185] on div "Aisles Clear Previously Purchased NEW IN Back In Stock Promotions Books Gifts |…" at bounding box center [94, 254] width 188 height 418
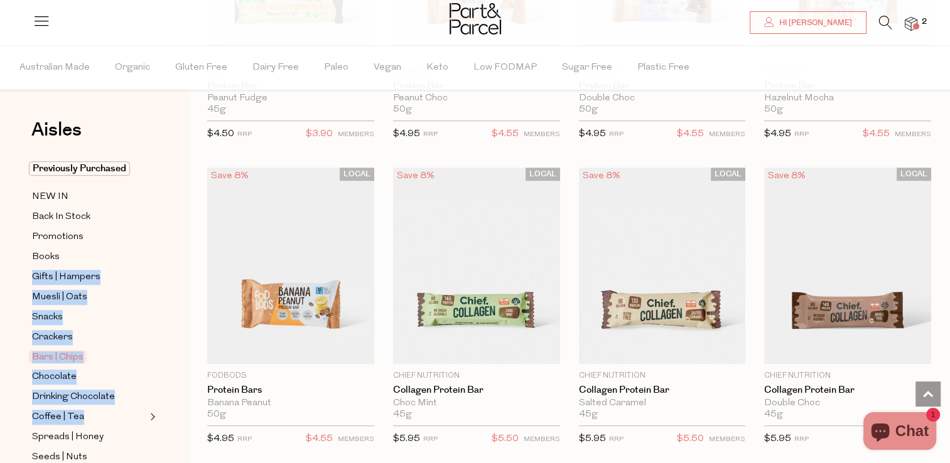
drag, startPoint x: 179, startPoint y: 405, endPoint x: 178, endPoint y: 254, distance: 151.2
click at [178, 254] on div "Aisles Clear Previously Purchased NEW IN Back In Stock Promotions Books Gifts |…" at bounding box center [94, 254] width 188 height 418
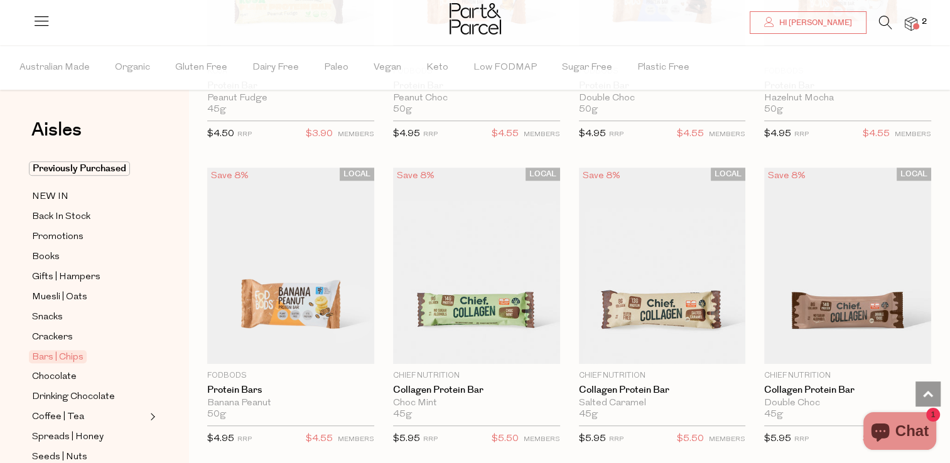
click at [170, 415] on div "Aisles Clear Previously Purchased NEW IN Back In Stock Promotions Books Gifts |…" at bounding box center [94, 254] width 188 height 418
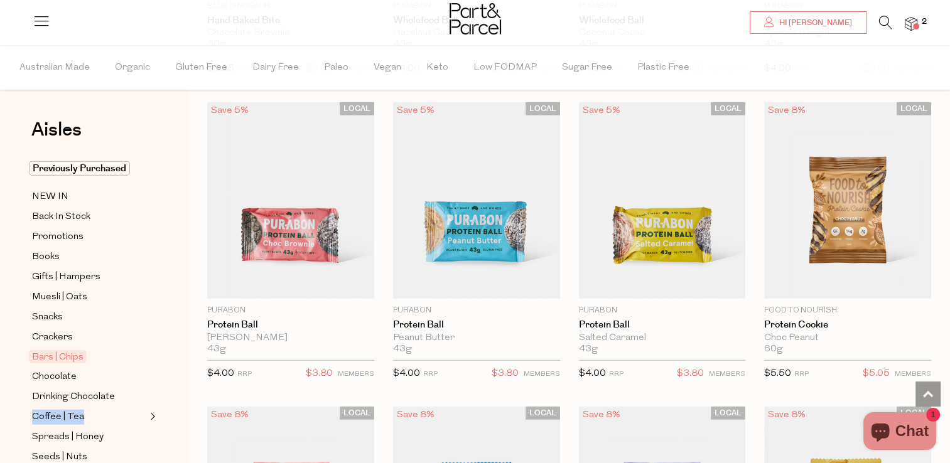
scroll to position [911, 0]
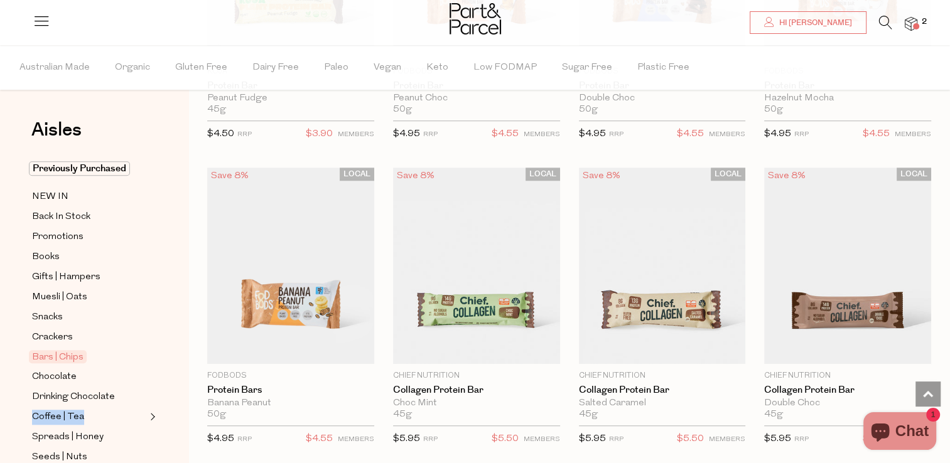
click at [481, 25] on img at bounding box center [474, 18] width 51 height 31
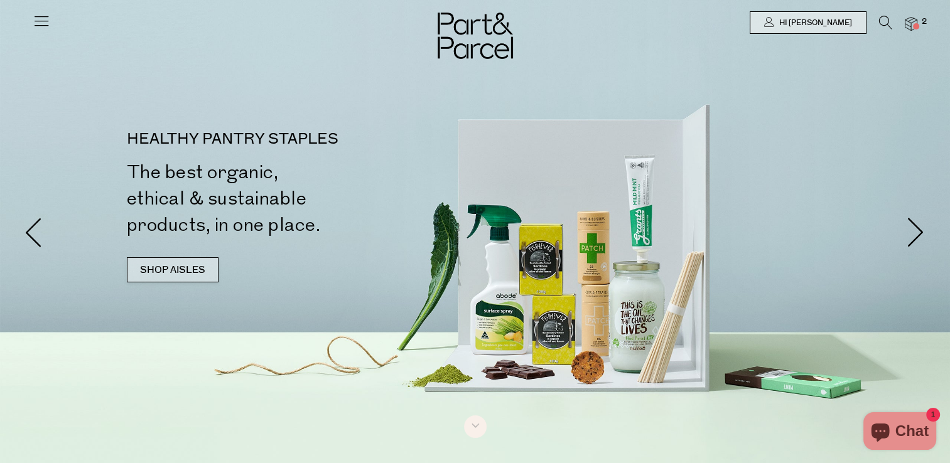
click at [137, 267] on link "SHOP AISLES" at bounding box center [173, 269] width 92 height 25
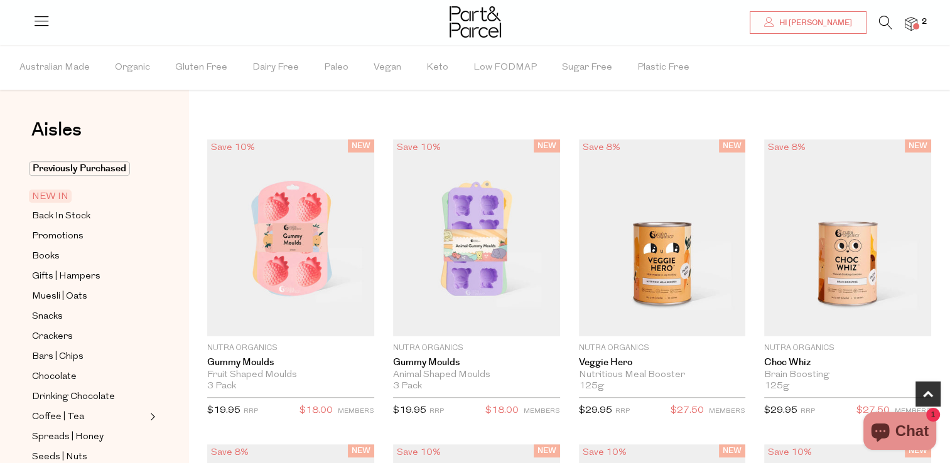
scroll to position [680, 0]
drag, startPoint x: 169, startPoint y: 351, endPoint x: 151, endPoint y: 348, distance: 18.5
click at [151, 348] on div "Aisles Clear Previously Purchased NEW IN Back In Stock Promotions Books Gifts |…" at bounding box center [94, 254] width 188 height 418
click at [154, 418] on button "Expand/Collapse Coffee | Tea" at bounding box center [151, 416] width 9 height 15
drag, startPoint x: 154, startPoint y: 418, endPoint x: 154, endPoint y: 248, distance: 170.1
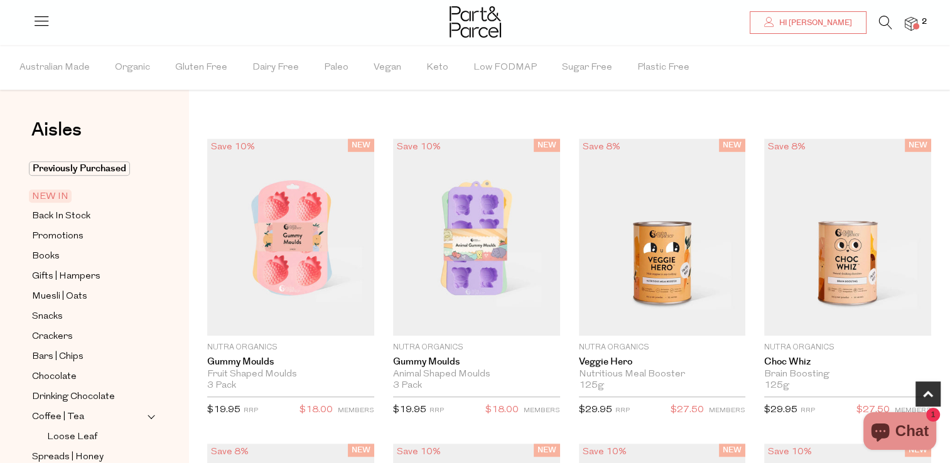
click at [92, 314] on link "Snacks" at bounding box center [89, 317] width 114 height 16
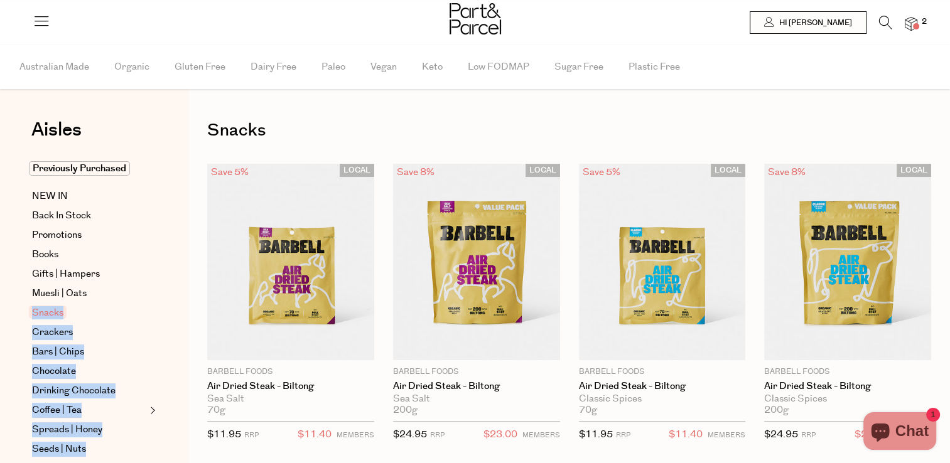
click at [168, 287] on div "Aisles Clear Previously Purchased NEW IN Back In Stock Promotions Books Gifts |…" at bounding box center [94, 254] width 188 height 418
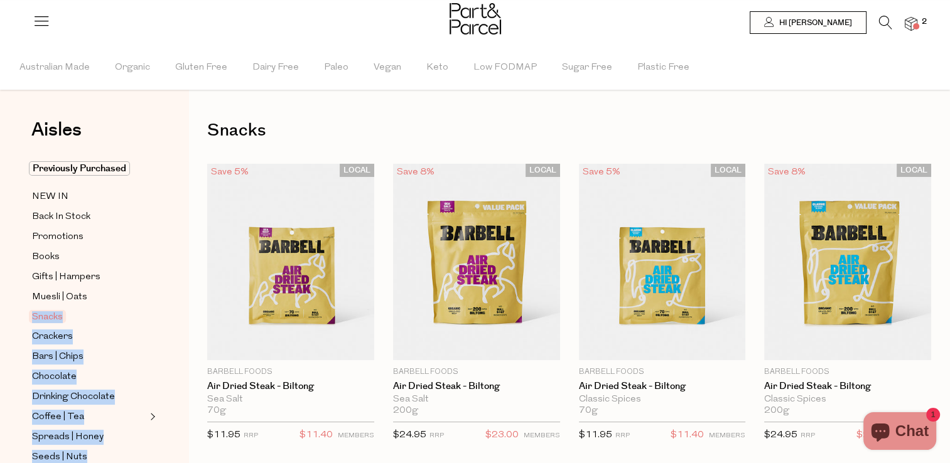
click at [41, 20] on icon at bounding box center [42, 21] width 18 height 18
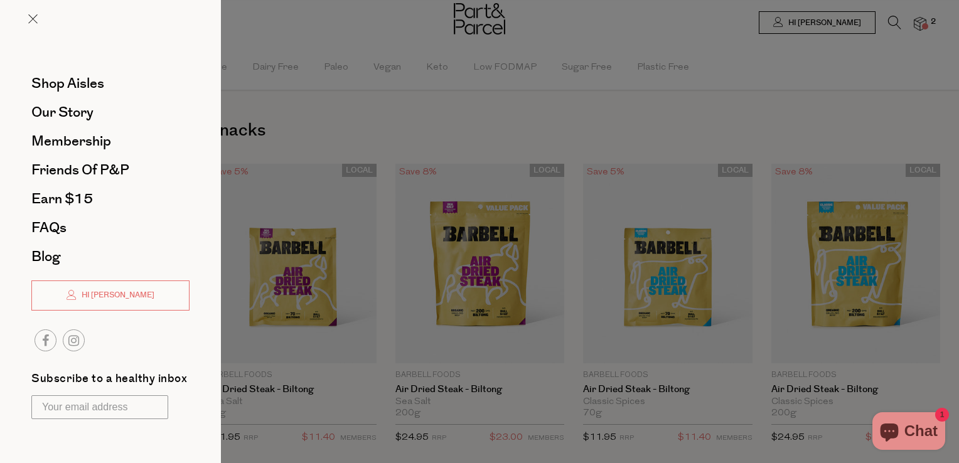
click at [899, 24] on div at bounding box center [479, 231] width 959 height 463
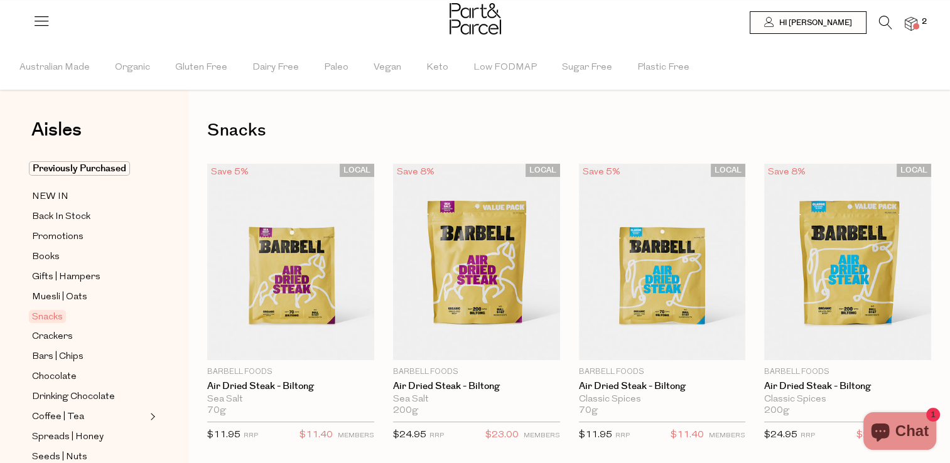
click at [889, 23] on icon at bounding box center [885, 23] width 13 height 14
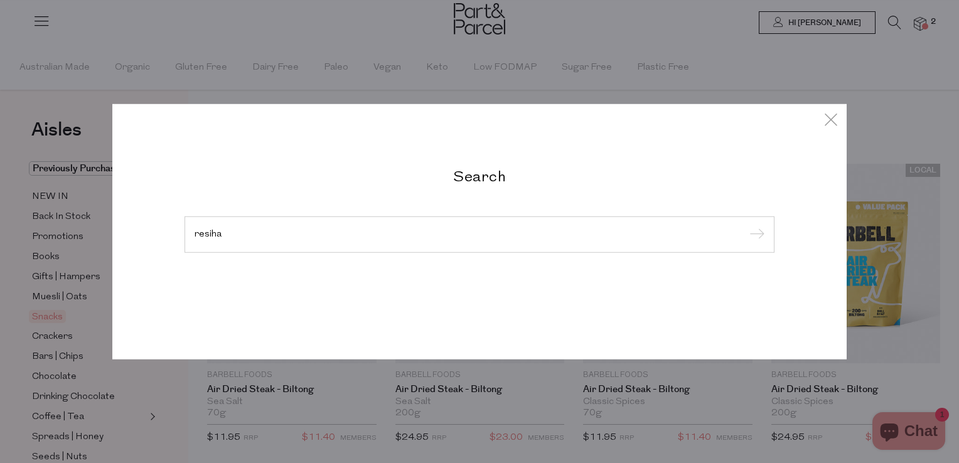
type input "resiha"
click at [746, 226] on input "submit" at bounding box center [755, 235] width 19 height 19
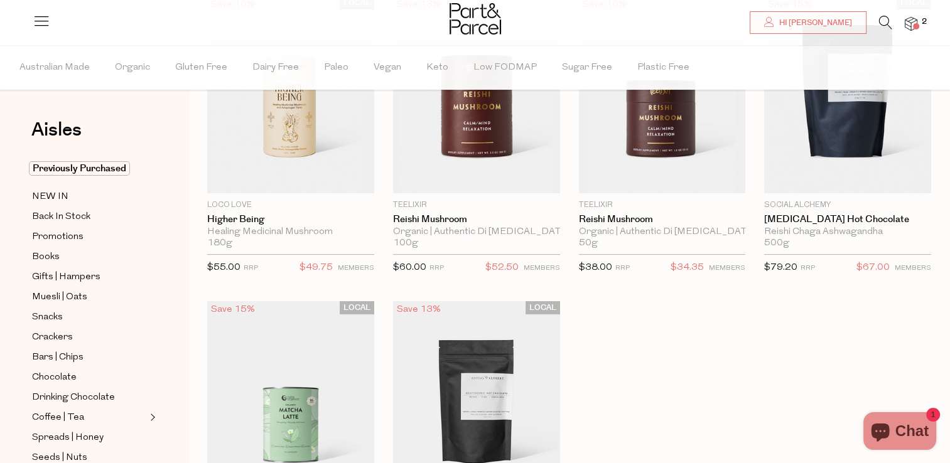
scroll to position [88, 0]
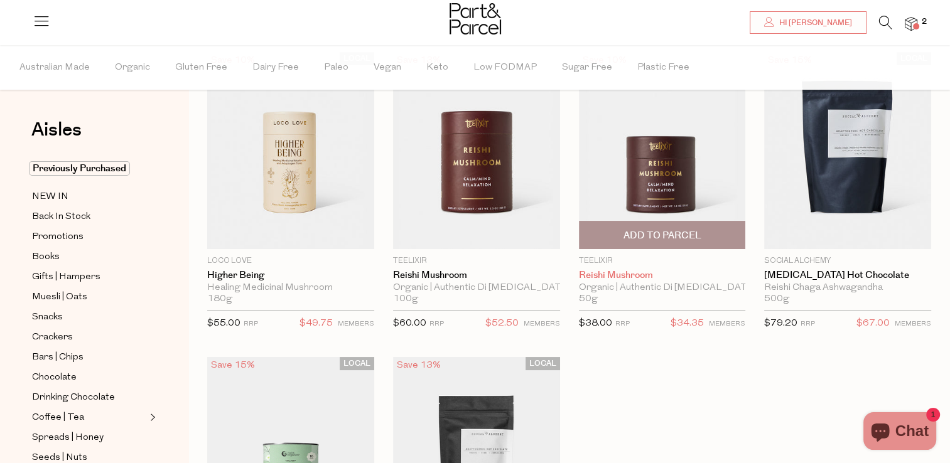
click at [635, 279] on link "Reishi Mushroom" at bounding box center [662, 275] width 167 height 11
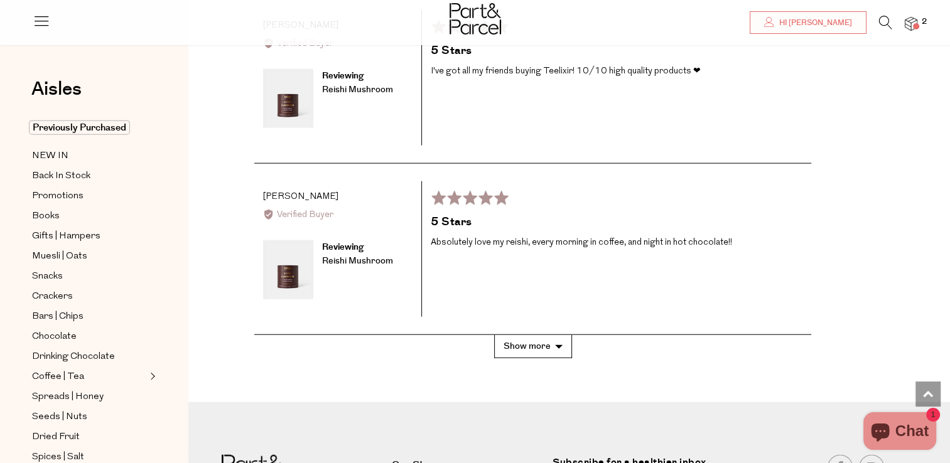
scroll to position [2980, 0]
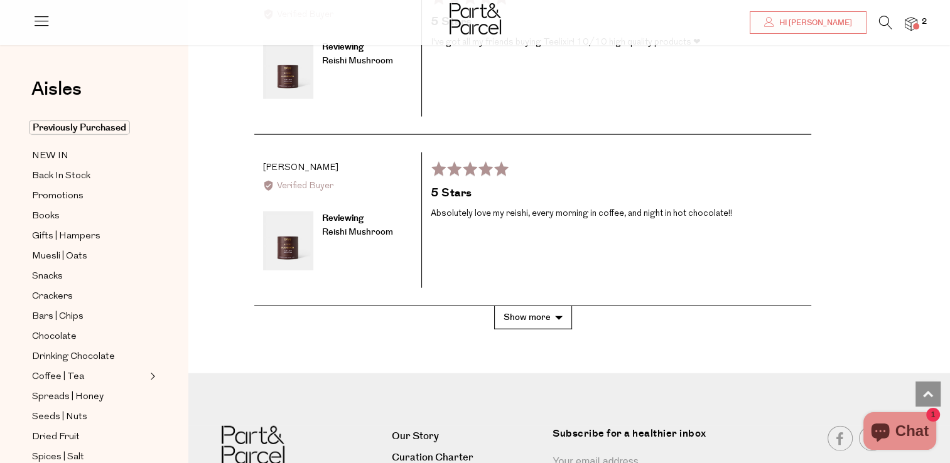
click at [542, 306] on button "Show more" at bounding box center [533, 317] width 78 height 23
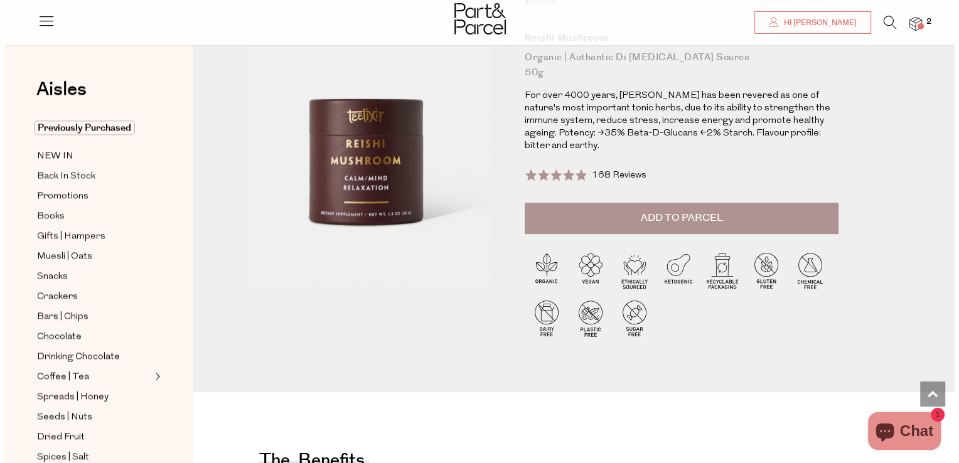
scroll to position [0, 0]
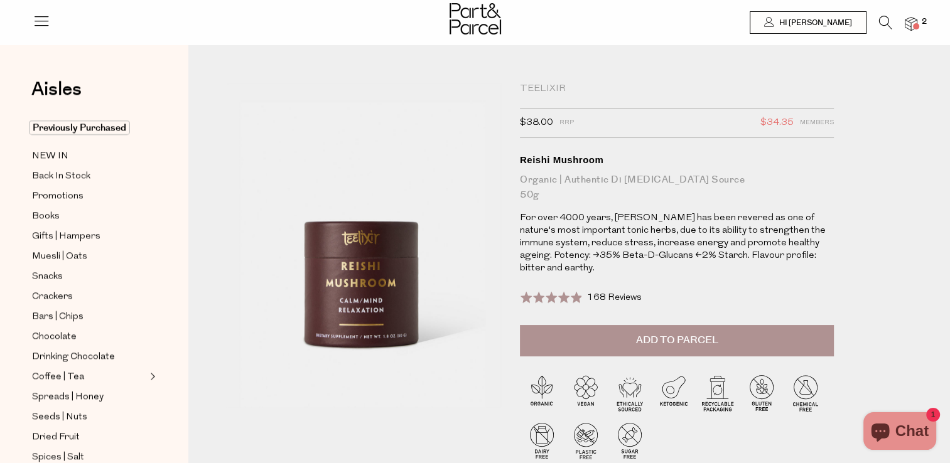
click at [680, 333] on span "Add to Parcel" at bounding box center [676, 340] width 82 height 14
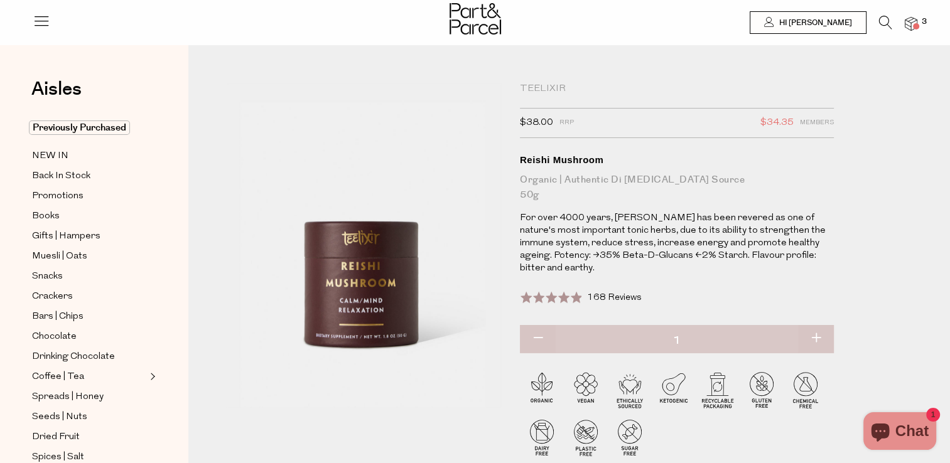
click at [910, 25] on img at bounding box center [910, 24] width 13 height 14
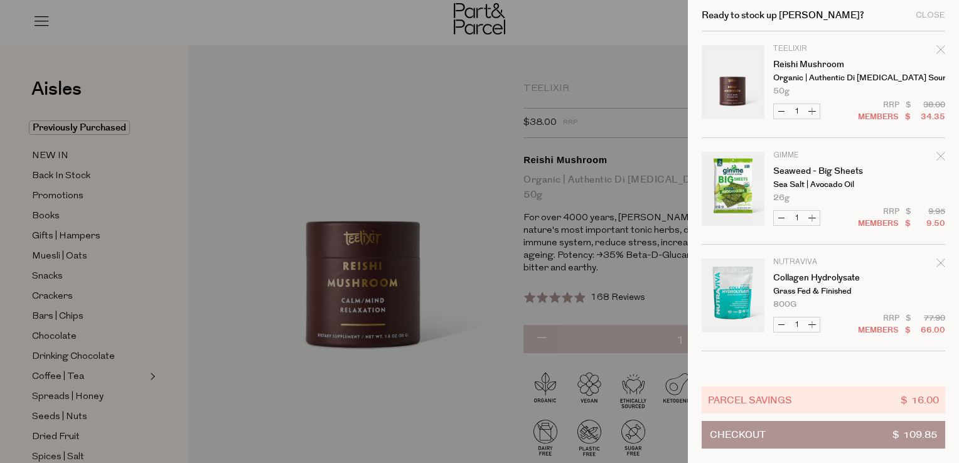
click at [730, 432] on span "Checkout" at bounding box center [738, 435] width 56 height 26
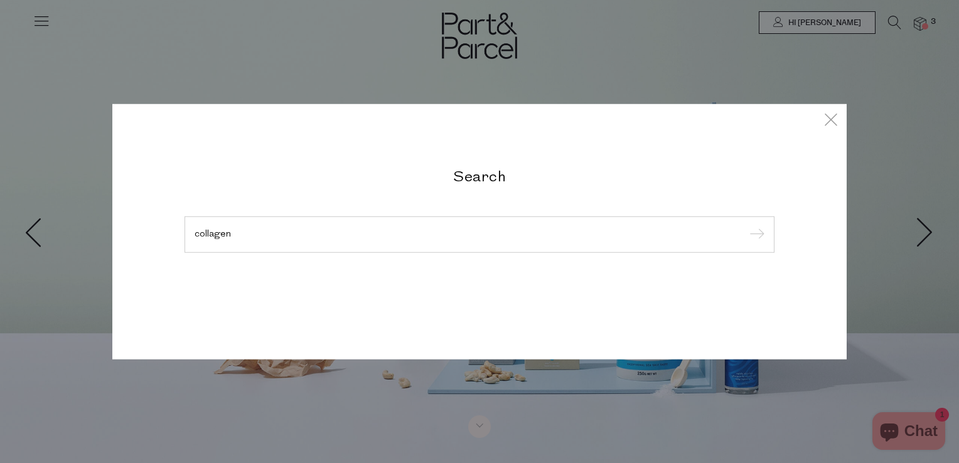
type input "collagen"
click at [746, 226] on input "submit" at bounding box center [755, 235] width 19 height 19
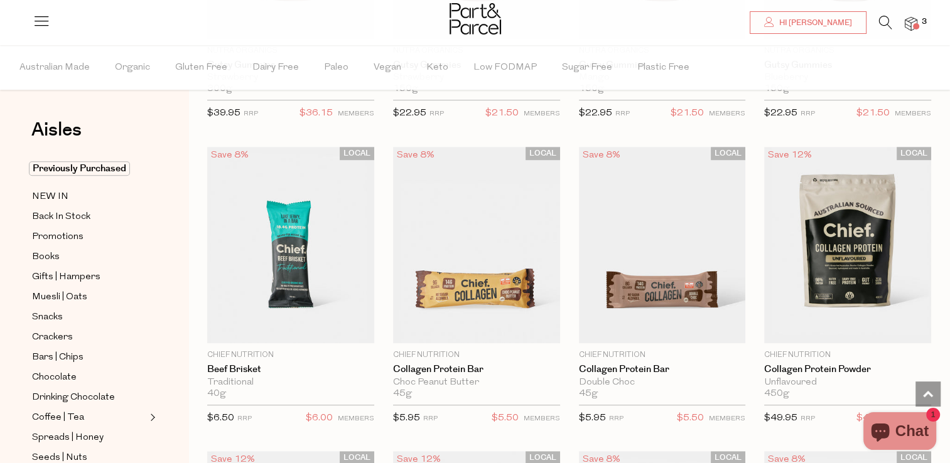
scroll to position [1089, 0]
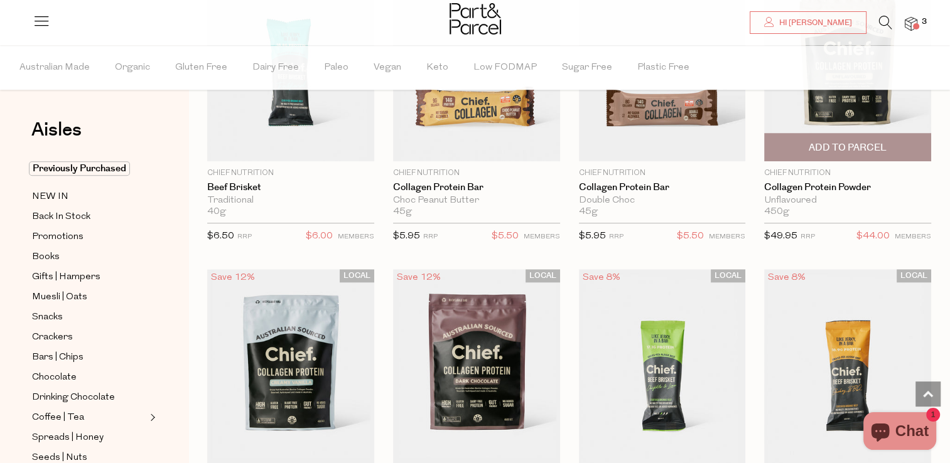
click at [851, 142] on span "Add To Parcel" at bounding box center [847, 147] width 78 height 13
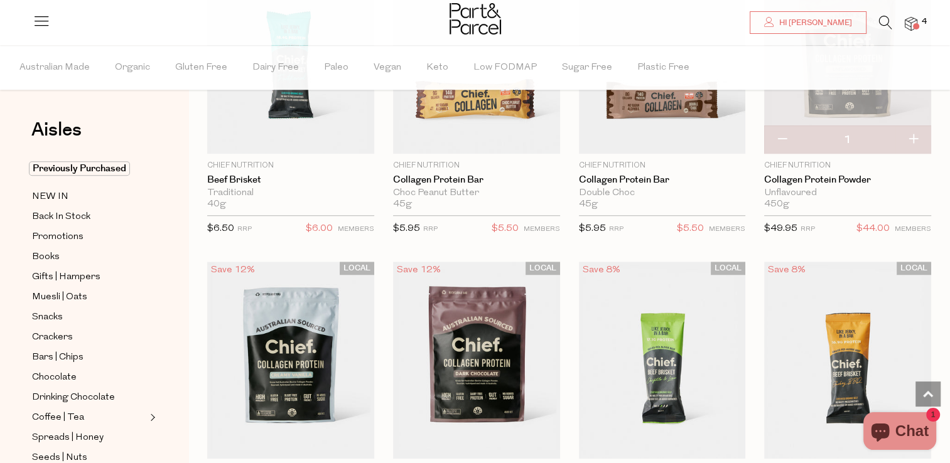
scroll to position [591, 0]
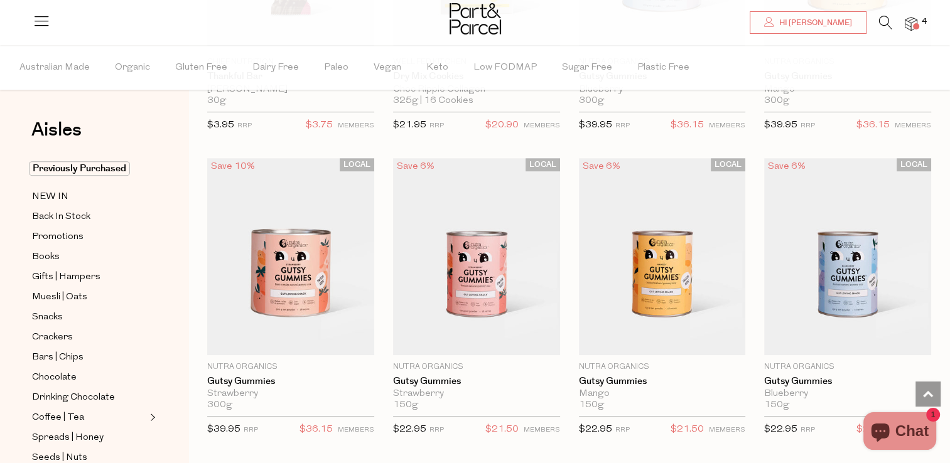
click at [8, 329] on body "Ready to stock up Jane? Close Image Product Total Qty Chief Nutrition Collagen …" at bounding box center [475, 174] width 950 height 1530
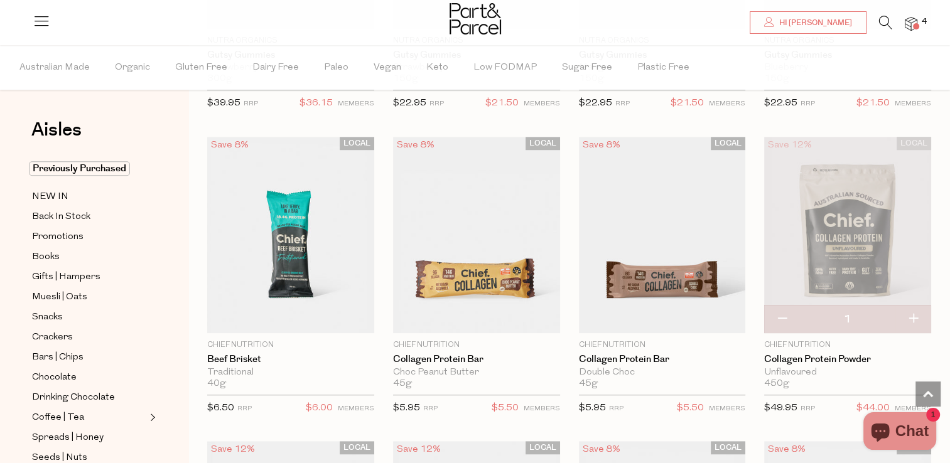
scroll to position [954, 0]
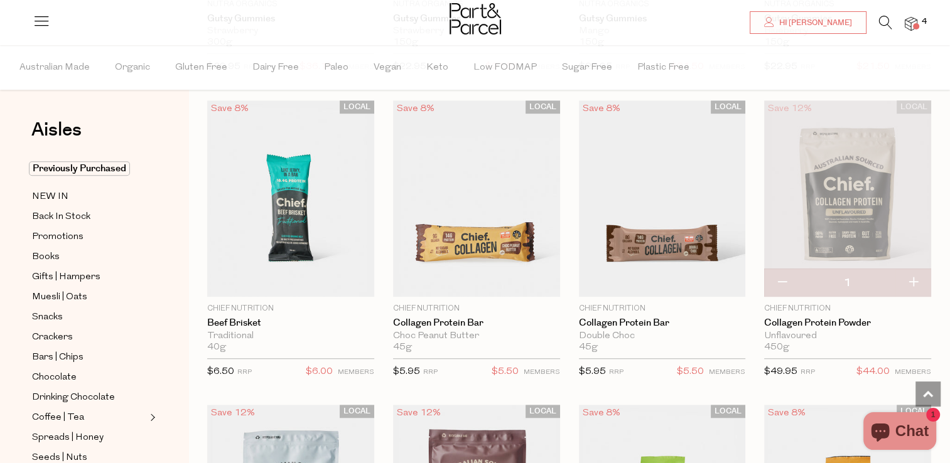
click at [478, 38] on div at bounding box center [474, 20] width 51 height 41
click at [476, 33] on img at bounding box center [474, 18] width 51 height 31
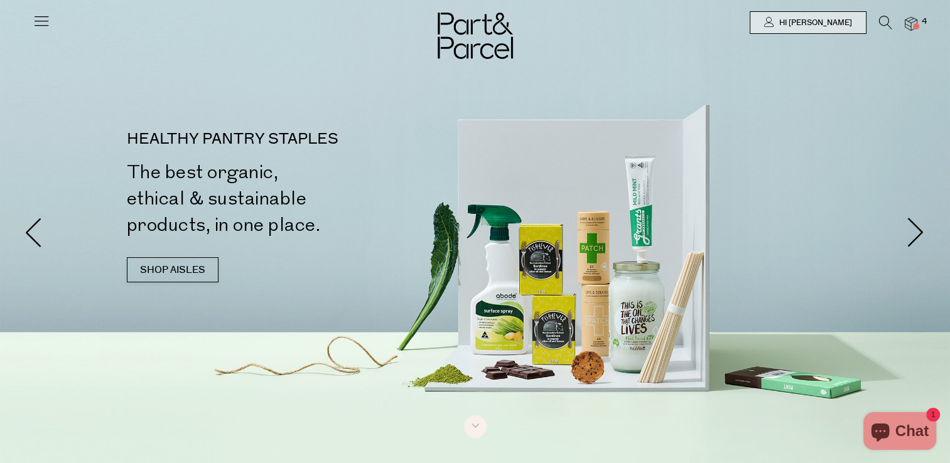
click at [884, 22] on icon at bounding box center [885, 23] width 13 height 14
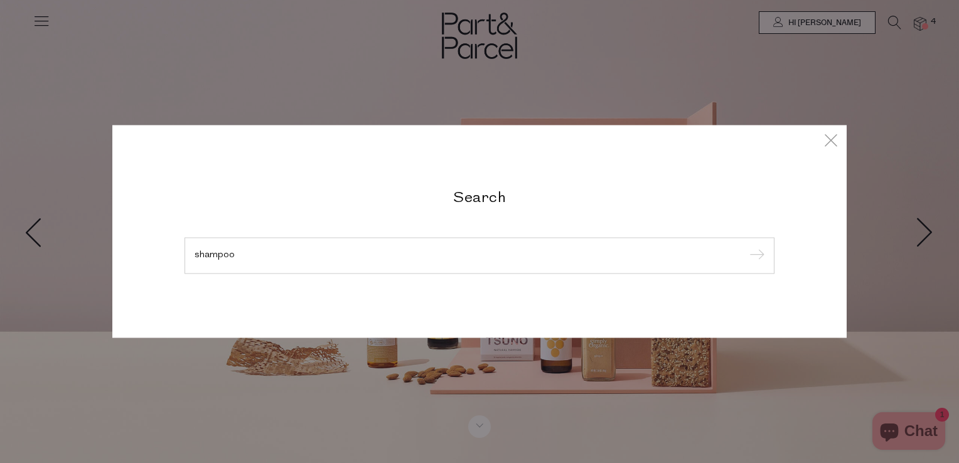
type input "shampoo"
click at [746, 247] on input "submit" at bounding box center [755, 256] width 19 height 19
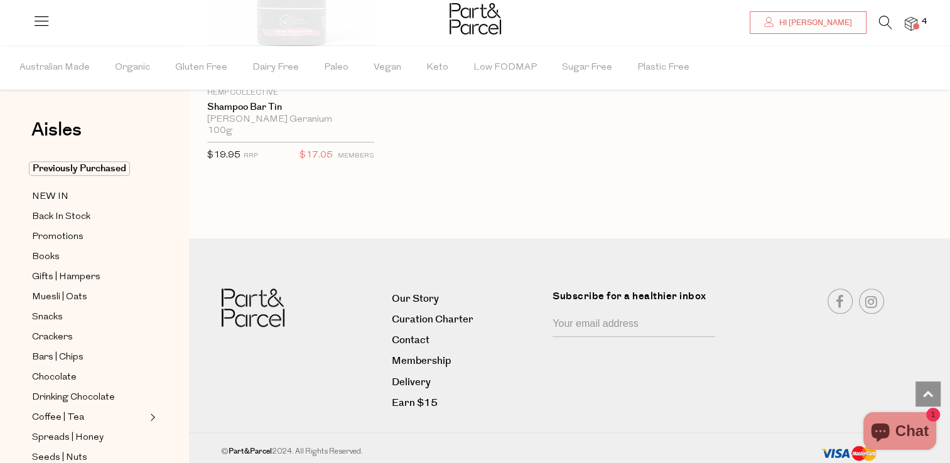
scroll to position [868, 0]
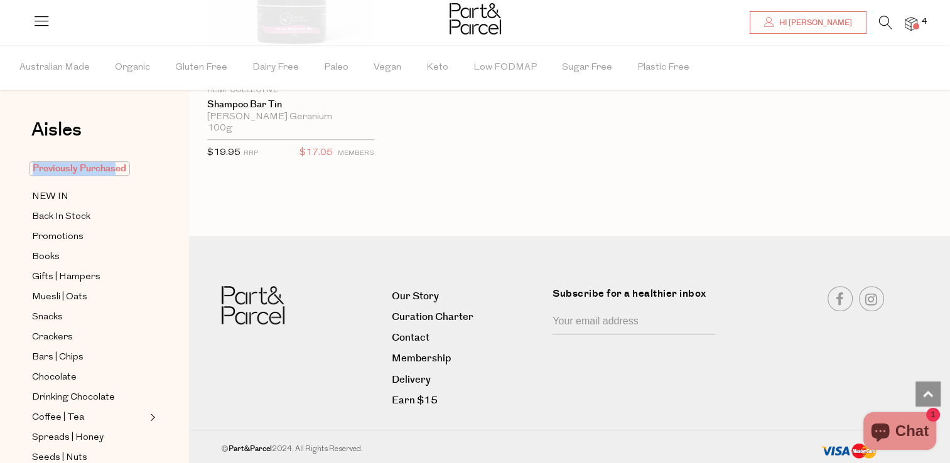
drag, startPoint x: 118, startPoint y: 159, endPoint x: 113, endPoint y: 164, distance: 7.1
click at [113, 164] on div "Aisles Clear Previously Purchased NEW IN Back In Stock Promotions Books Gifts |…" at bounding box center [94, 254] width 188 height 418
click at [113, 164] on span "Previously Purchased" at bounding box center [79, 168] width 101 height 14
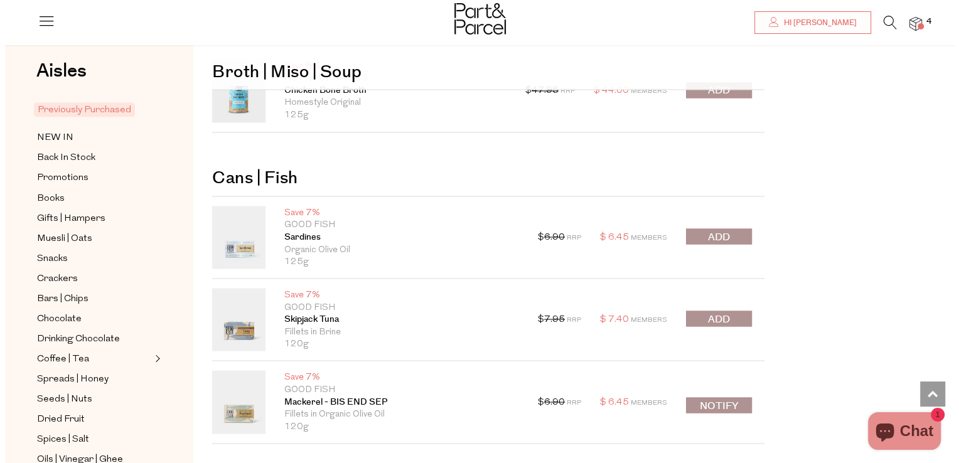
scroll to position [2184, 0]
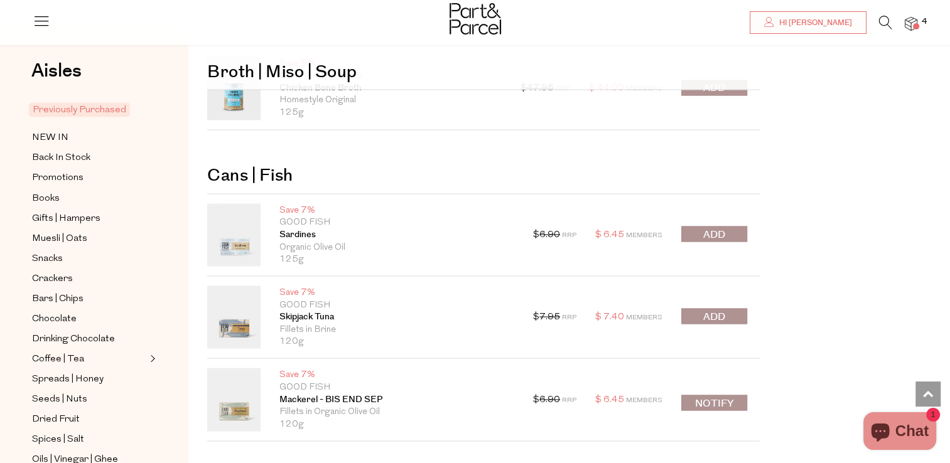
click at [882, 21] on icon at bounding box center [885, 23] width 13 height 14
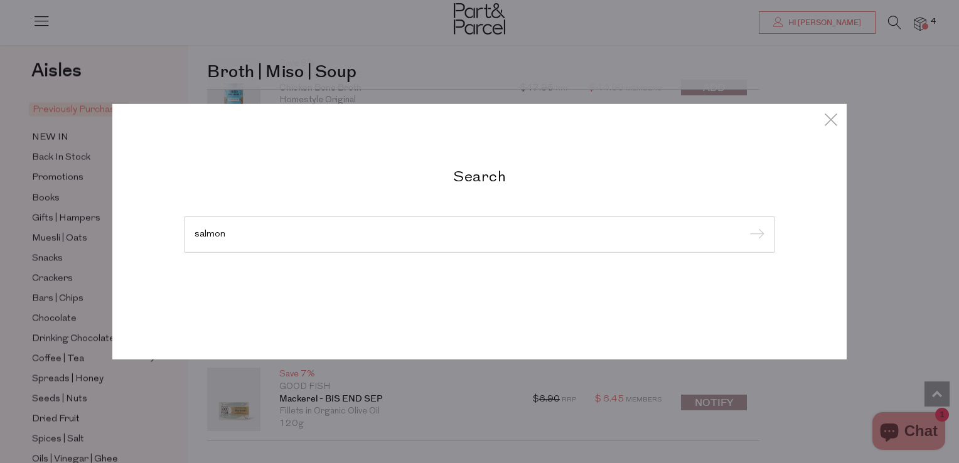
type input "salmon"
click at [746, 226] on input "submit" at bounding box center [755, 235] width 19 height 19
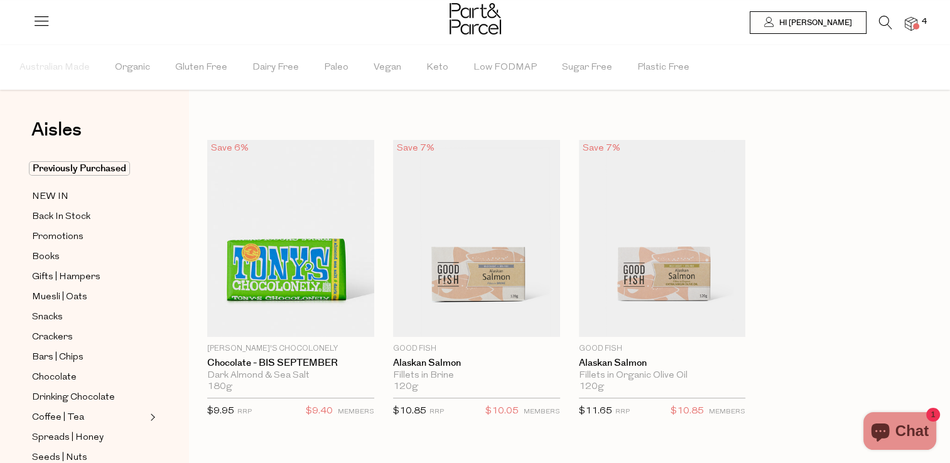
click at [882, 26] on icon at bounding box center [885, 23] width 13 height 14
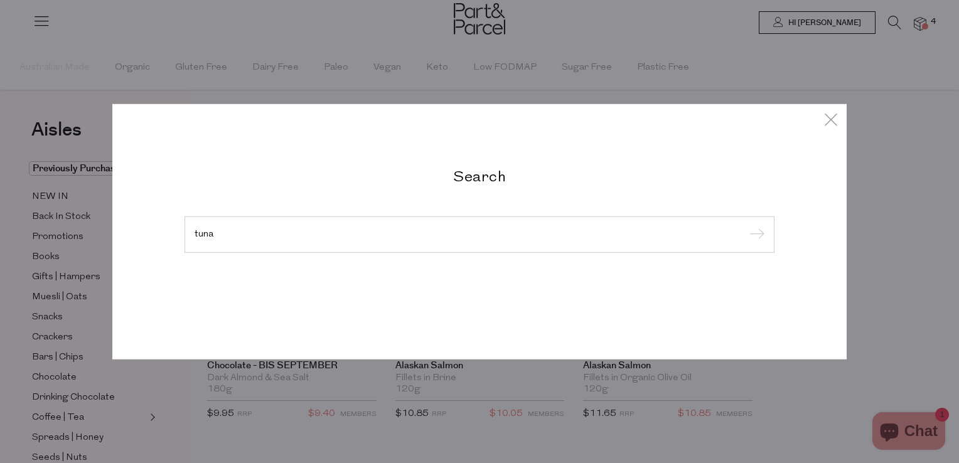
type input "tuna"
click at [746, 226] on input "submit" at bounding box center [755, 235] width 19 height 19
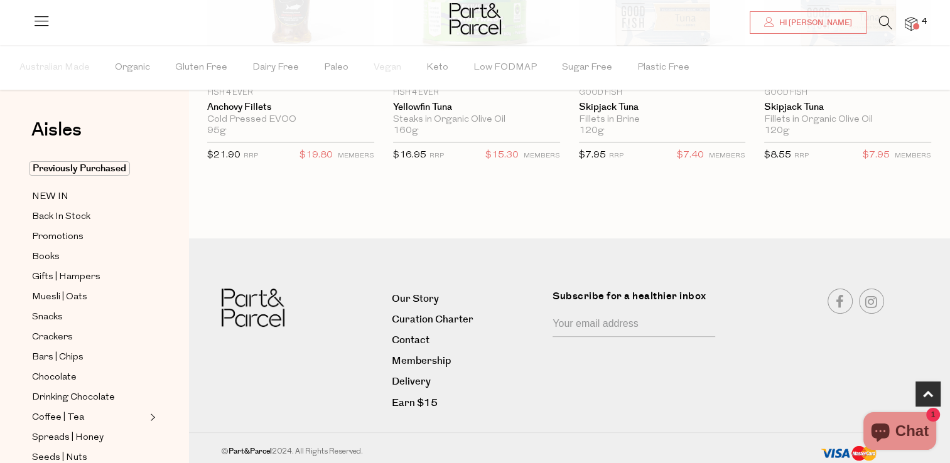
scroll to position [259, 0]
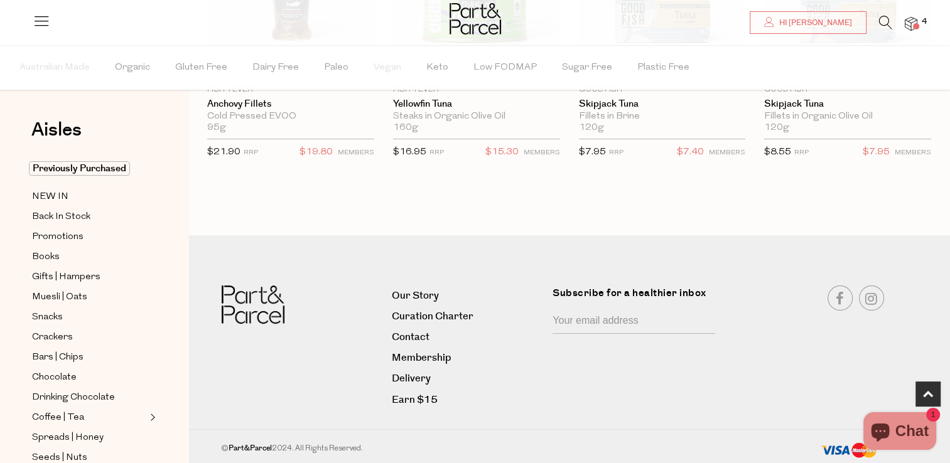
click at [474, 18] on img at bounding box center [474, 18] width 51 height 31
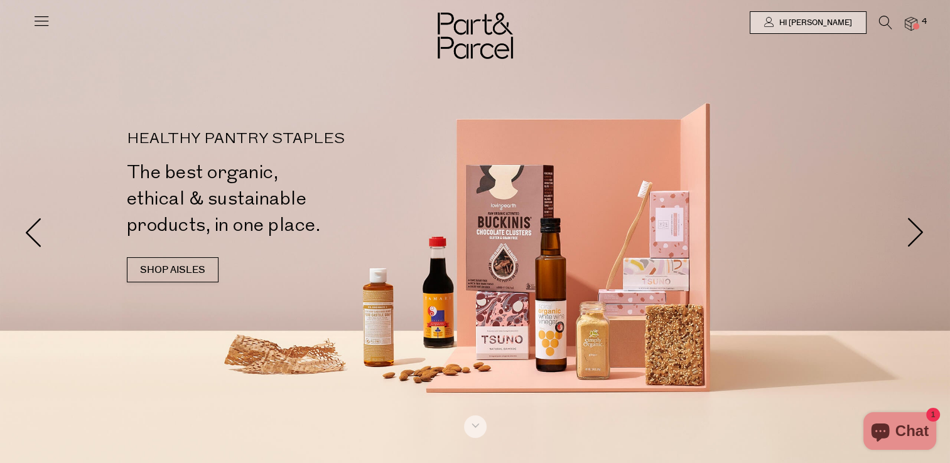
click at [912, 24] on span at bounding box center [915, 26] width 6 height 6
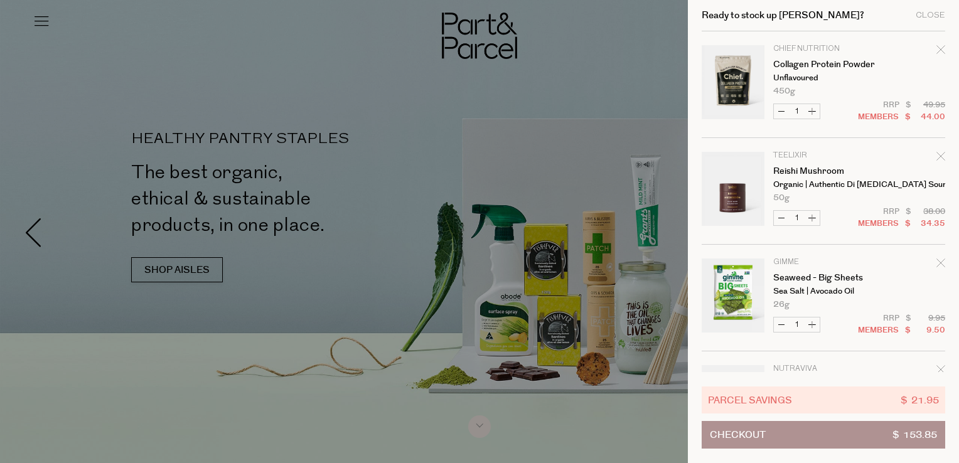
click at [757, 292] on link "Your cart" at bounding box center [733, 298] width 63 height 78
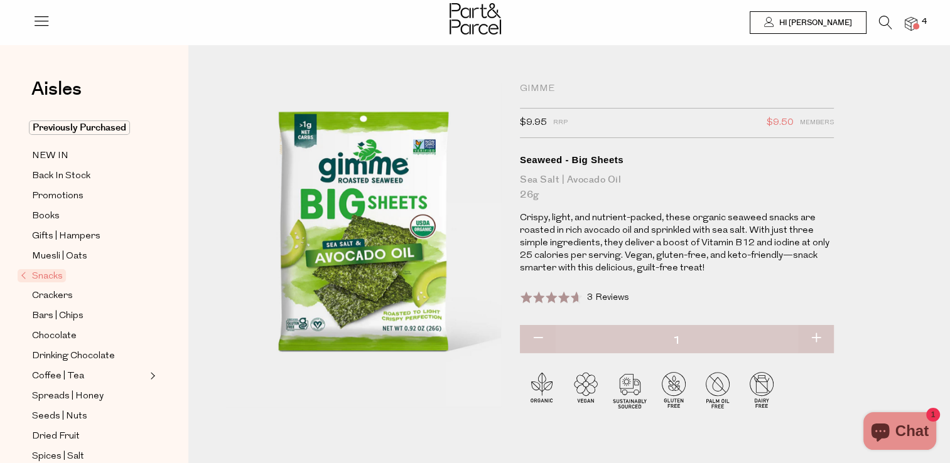
click at [820, 343] on button "button" at bounding box center [816, 339] width 36 height 28
type input "2"
click at [914, 24] on span at bounding box center [915, 26] width 6 height 6
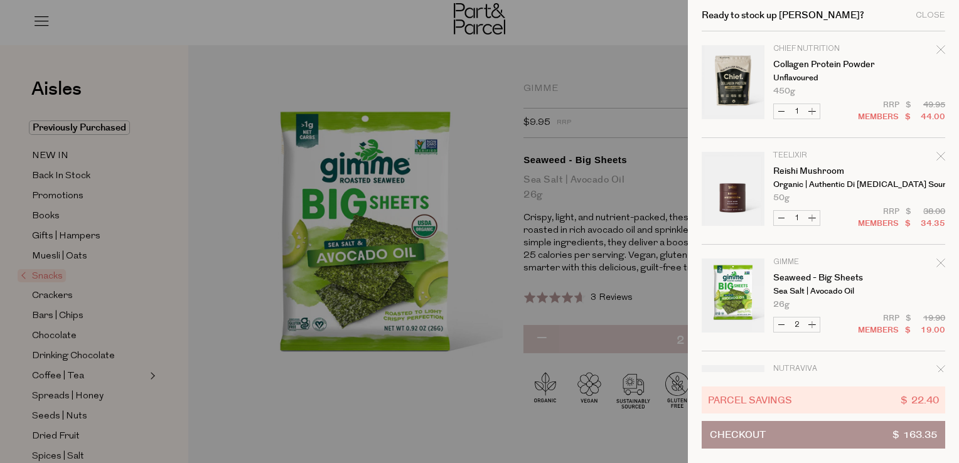
click at [763, 442] on span "Checkout" at bounding box center [738, 435] width 56 height 26
